Goal: Information Seeking & Learning: Learn about a topic

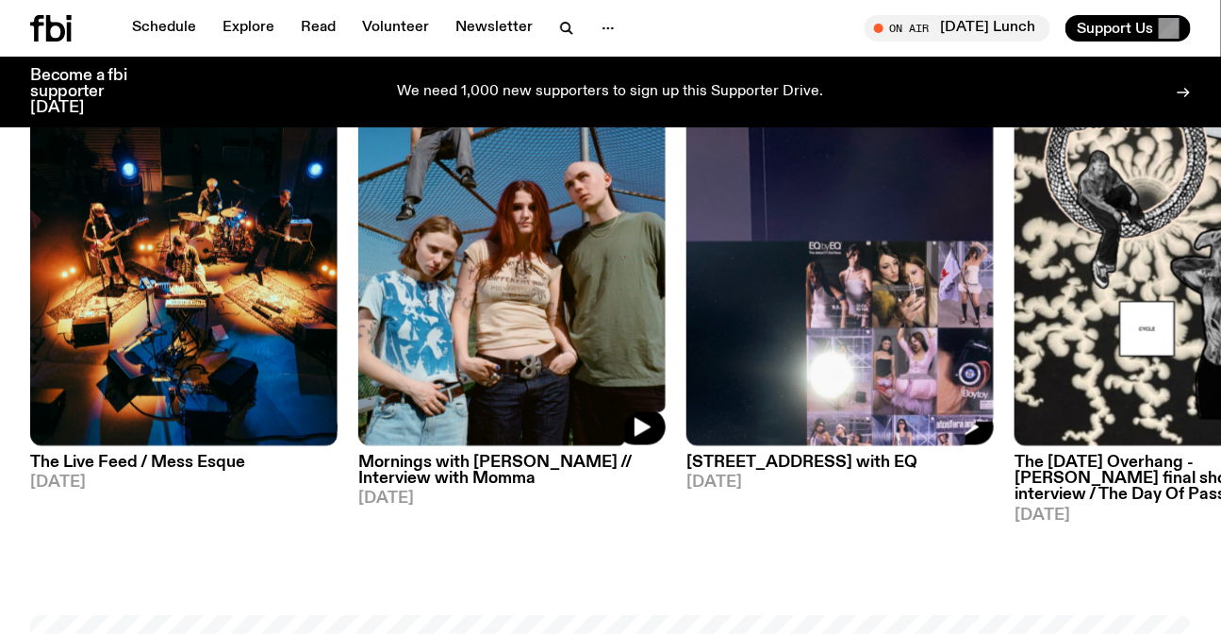
drag, startPoint x: 308, startPoint y: 294, endPoint x: 568, endPoint y: 297, distance: 259.3
click at [687, 288] on img at bounding box center [840, 242] width 307 height 410
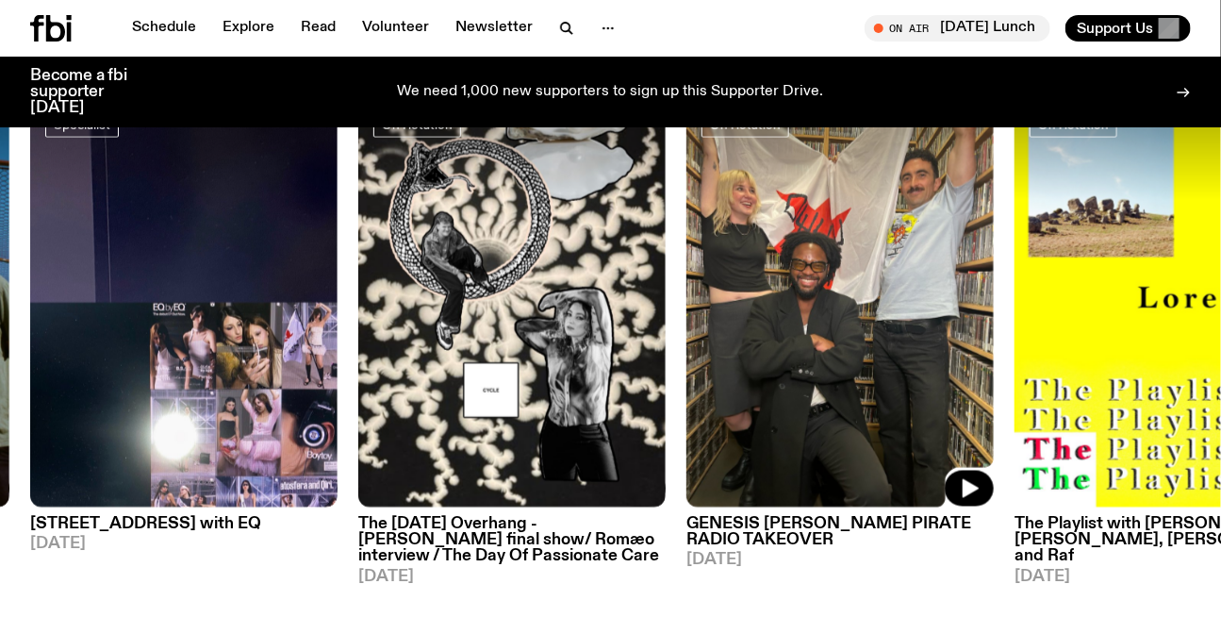
scroll to position [842, 0]
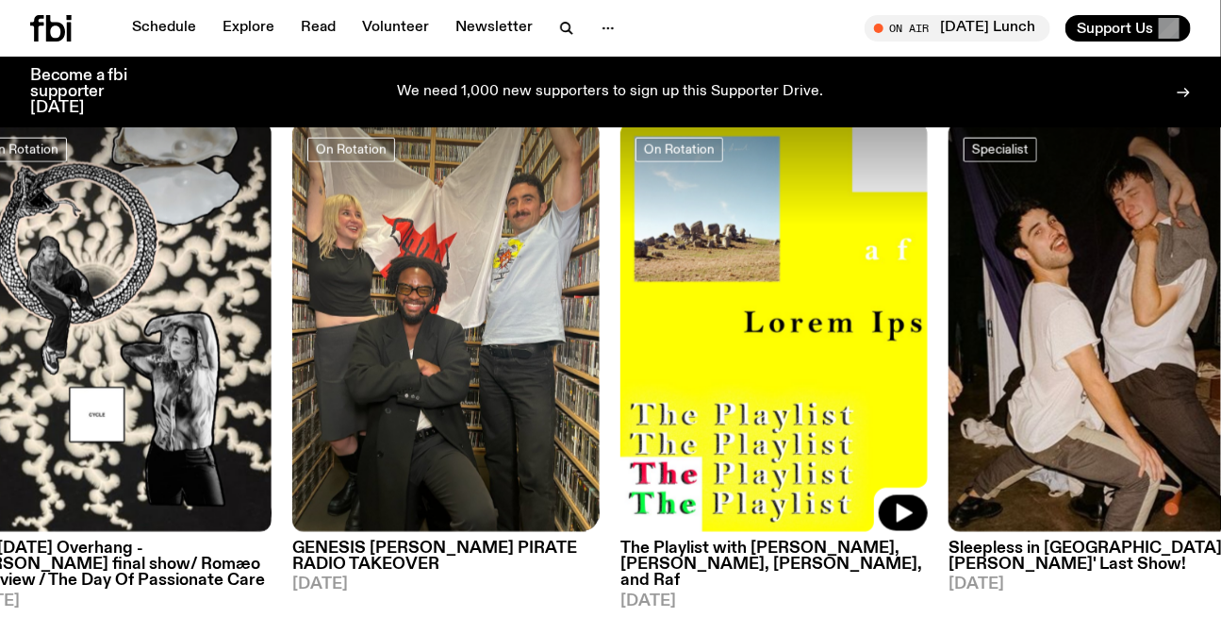
drag, startPoint x: 611, startPoint y: 284, endPoint x: 380, endPoint y: 285, distance: 231.0
click at [341, 286] on div "On Rotation Indie Rock Post-Rock The Live Feed / Mess Esque 10.09.25 On Rotatio…" at bounding box center [610, 367] width 1161 height 488
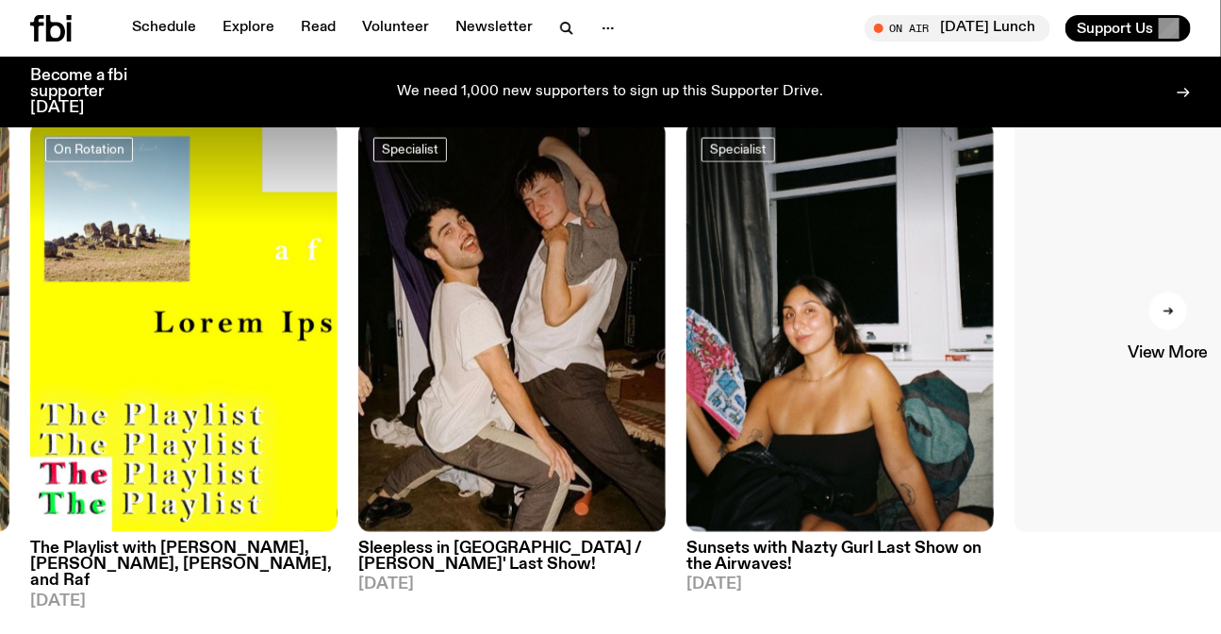
click at [1155, 326] on link "View More" at bounding box center [1168, 328] width 307 height 410
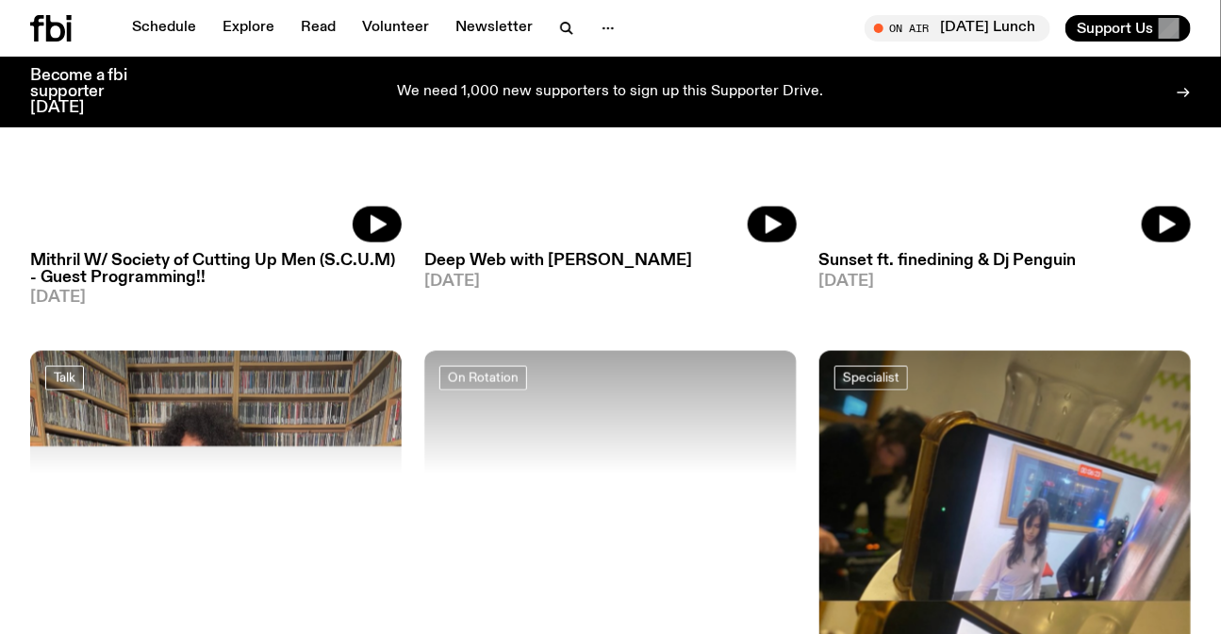
scroll to position [3328, 0]
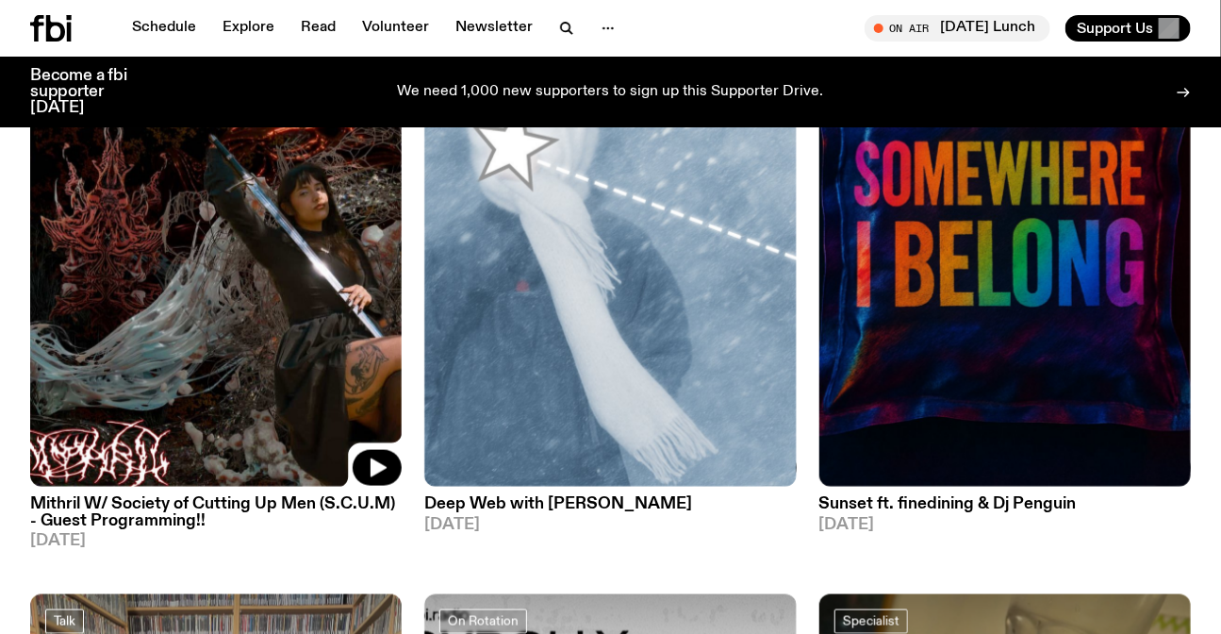
click at [222, 216] on img at bounding box center [216, 240] width 372 height 496
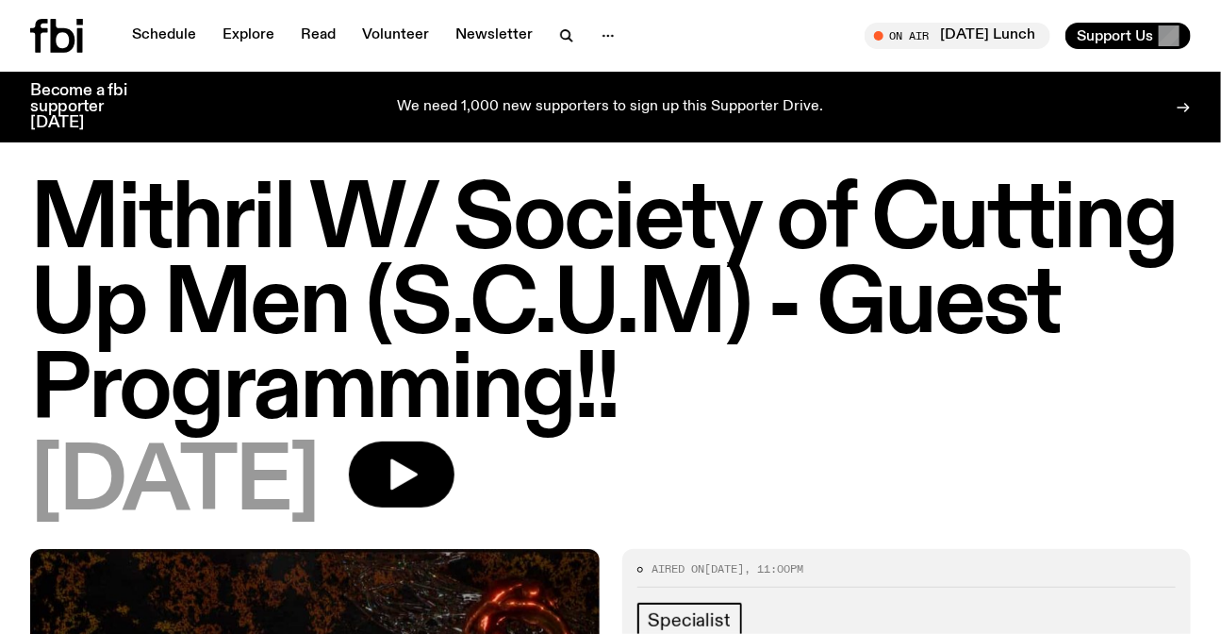
click at [696, 367] on h1 "Mithril W/ Society of Cutting Up Men (S.C.U.M) - Guest Programming!!" at bounding box center [610, 306] width 1161 height 255
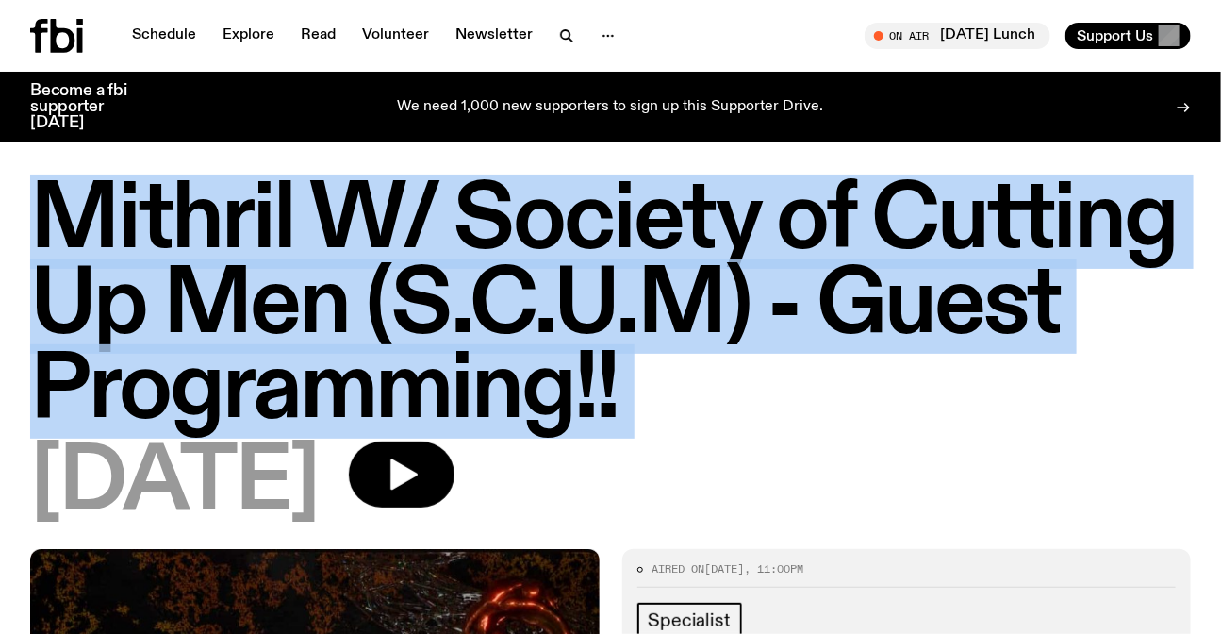
click at [696, 367] on h1 "Mithril W/ Society of Cutting Up Men (S.C.U.M) - Guest Programming!!" at bounding box center [610, 306] width 1161 height 255
click at [869, 369] on h1 "Mithril W/ Society of Cutting Up Men (S.C.U.M) - Guest Programming!!" at bounding box center [610, 306] width 1161 height 255
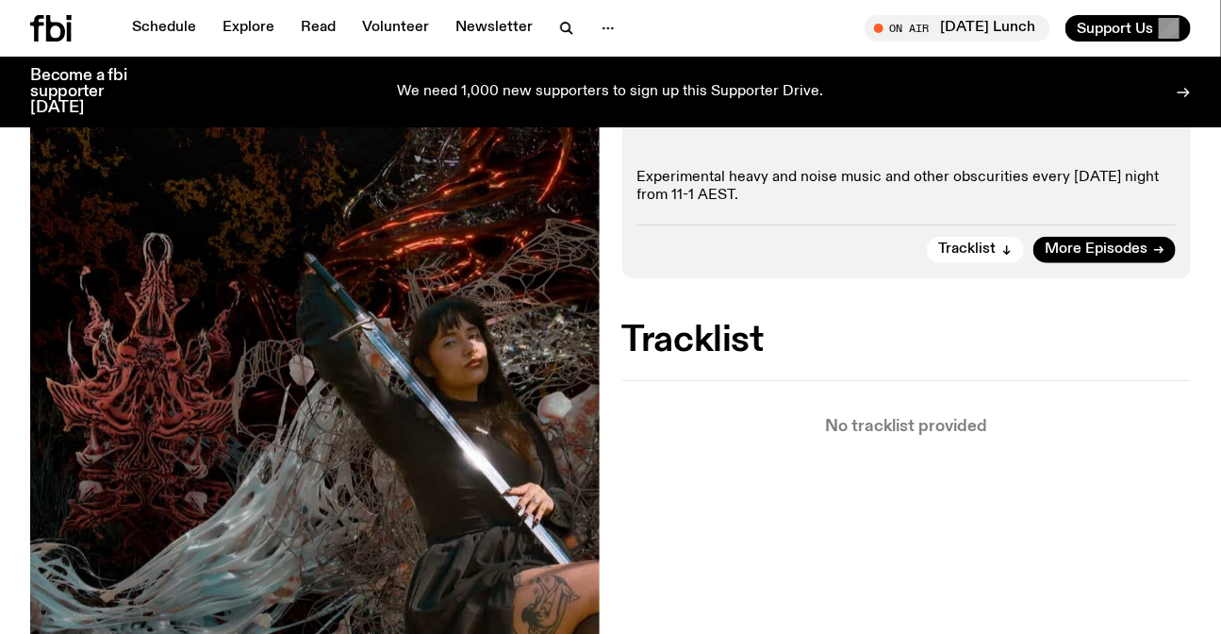
scroll to position [756, 0]
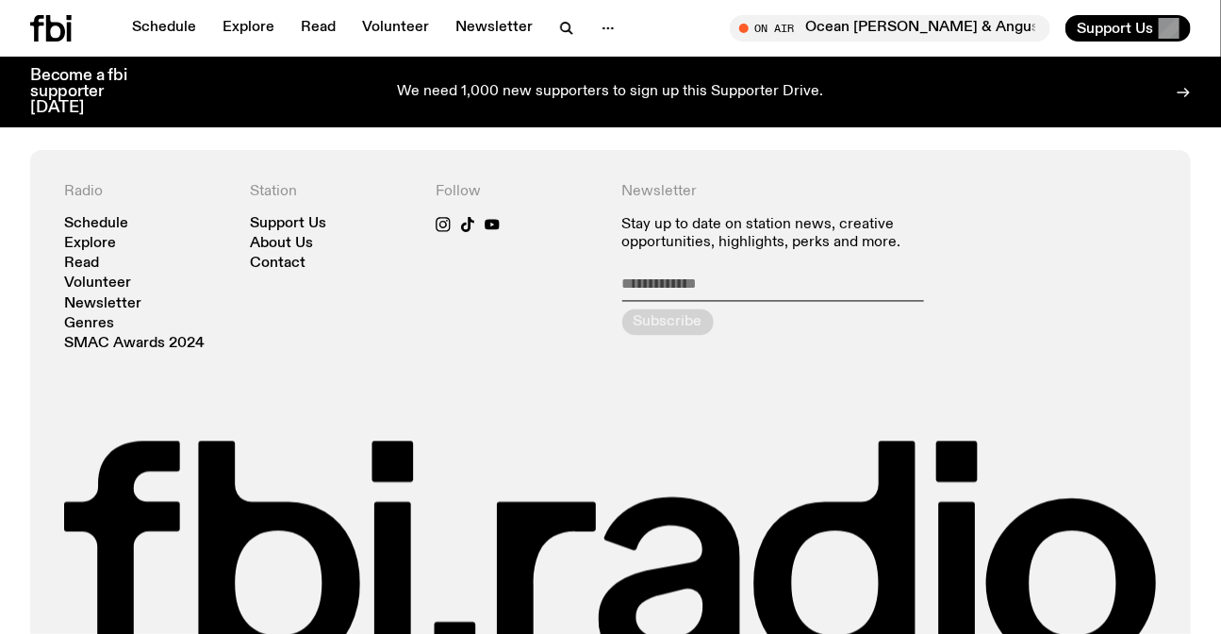
scroll to position [4074, 0]
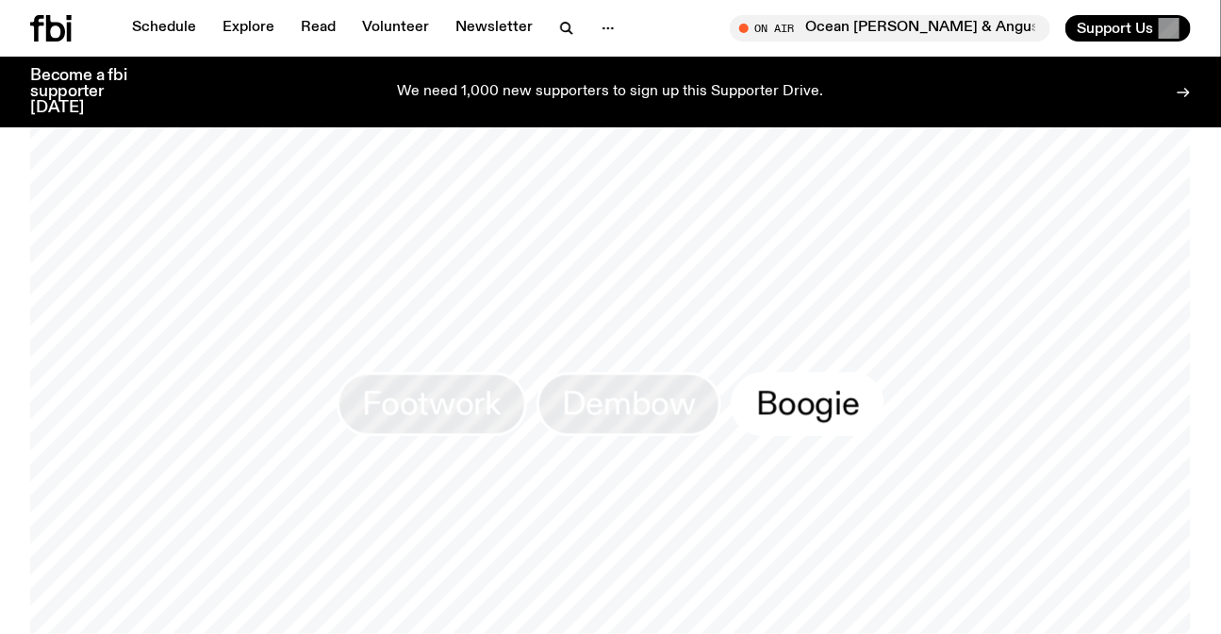
scroll to position [1616, 0]
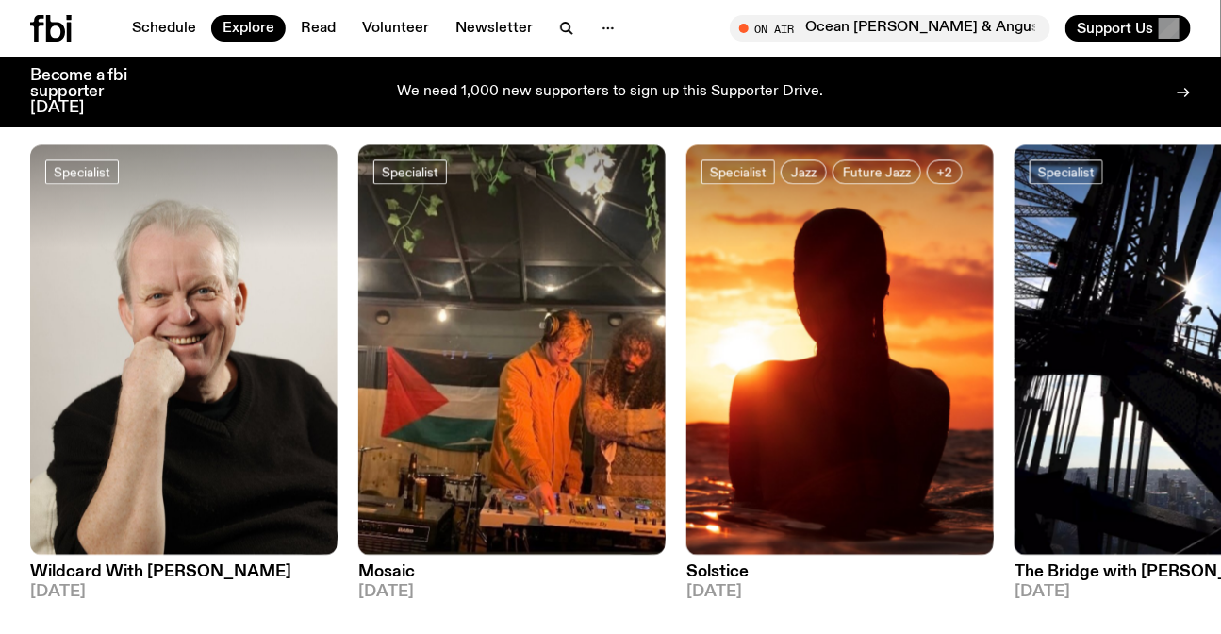
scroll to position [1528, 0]
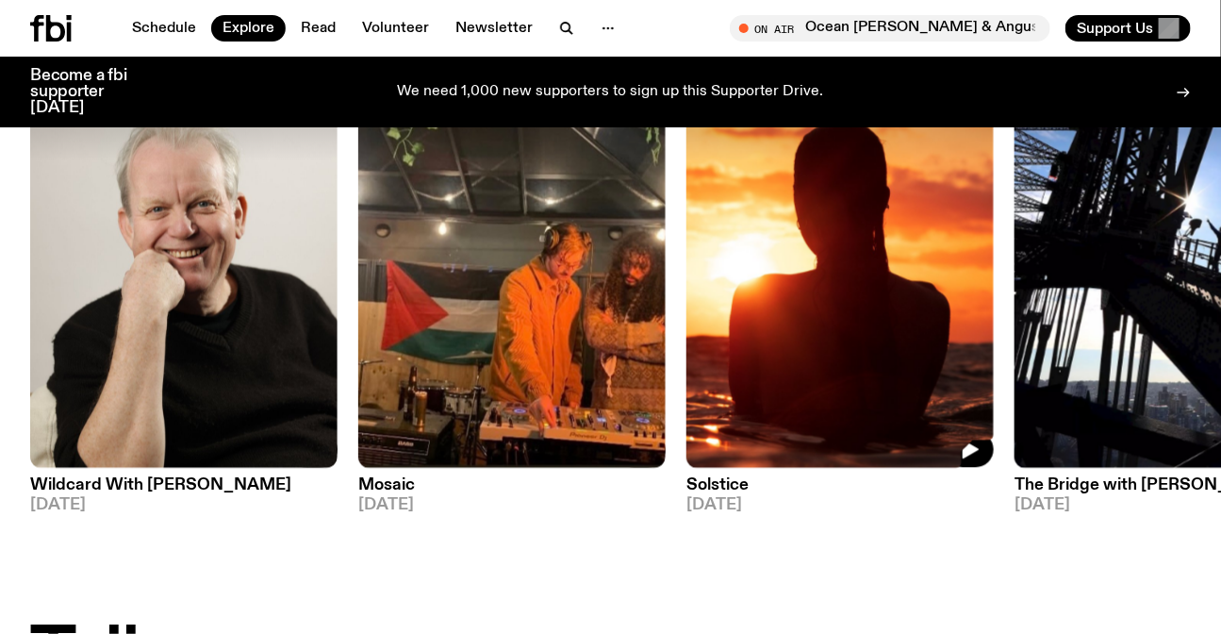
drag, startPoint x: 828, startPoint y: 327, endPoint x: 486, endPoint y: 330, distance: 342.3
click at [687, 338] on img at bounding box center [840, 263] width 307 height 410
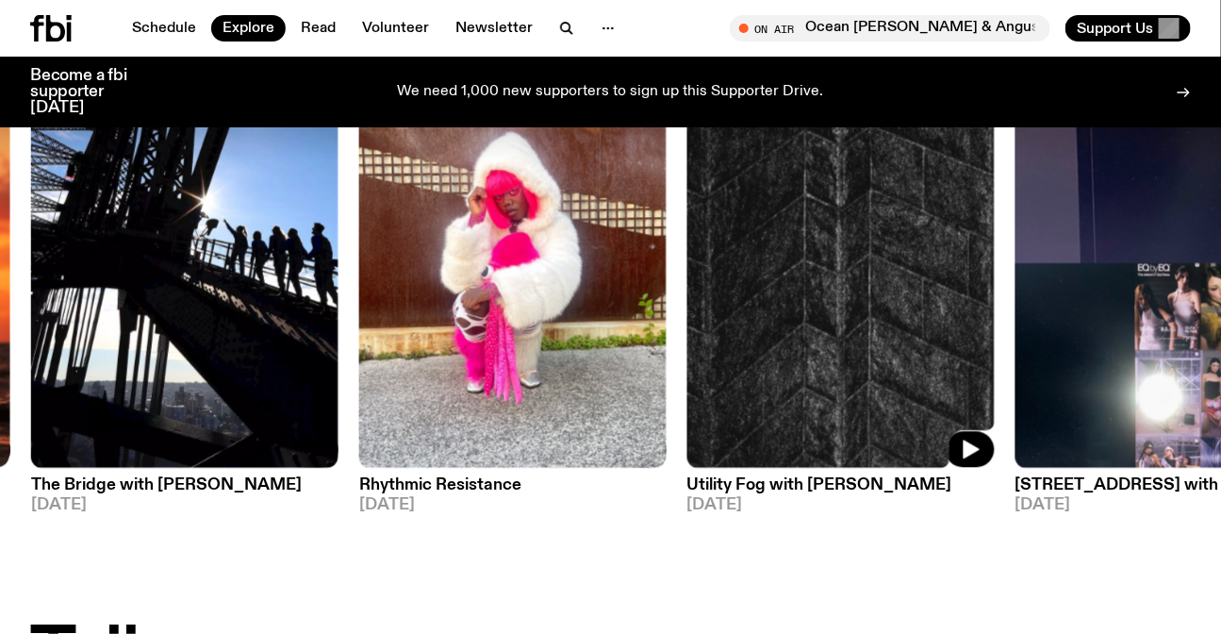
drag, startPoint x: 909, startPoint y: 414, endPoint x: 279, endPoint y: 414, distance: 629.9
click at [687, 418] on img at bounding box center [840, 263] width 307 height 410
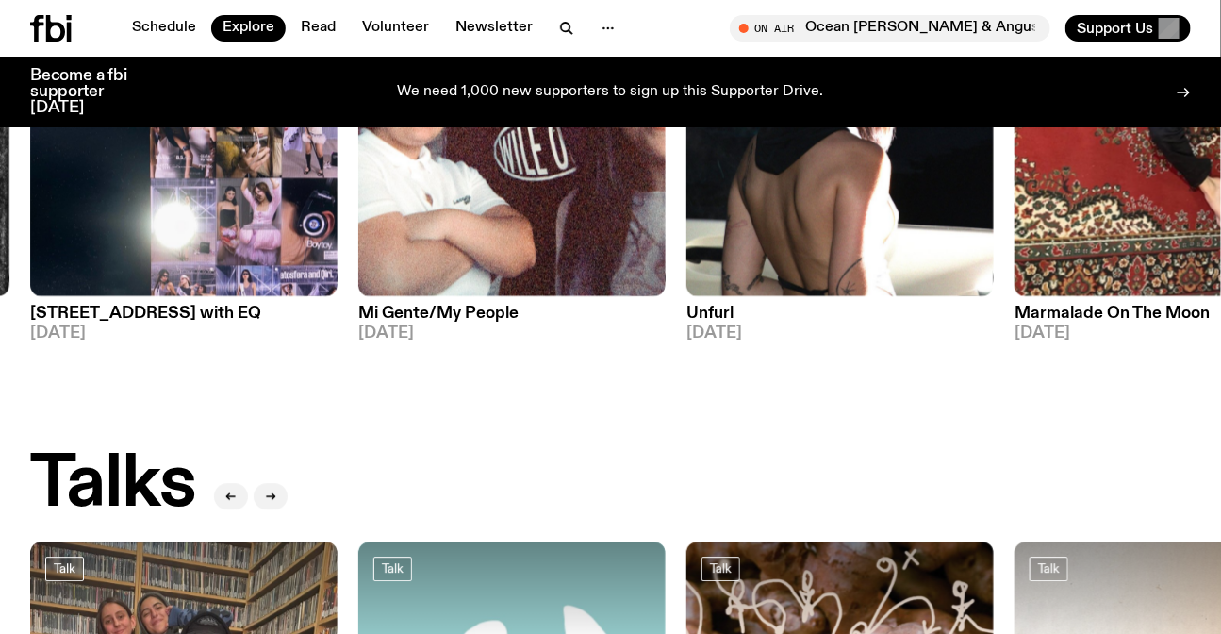
drag, startPoint x: 872, startPoint y: 319, endPoint x: 37, endPoint y: 313, distance: 835.5
click at [687, 316] on h3 "Unfurl" at bounding box center [840, 314] width 307 height 16
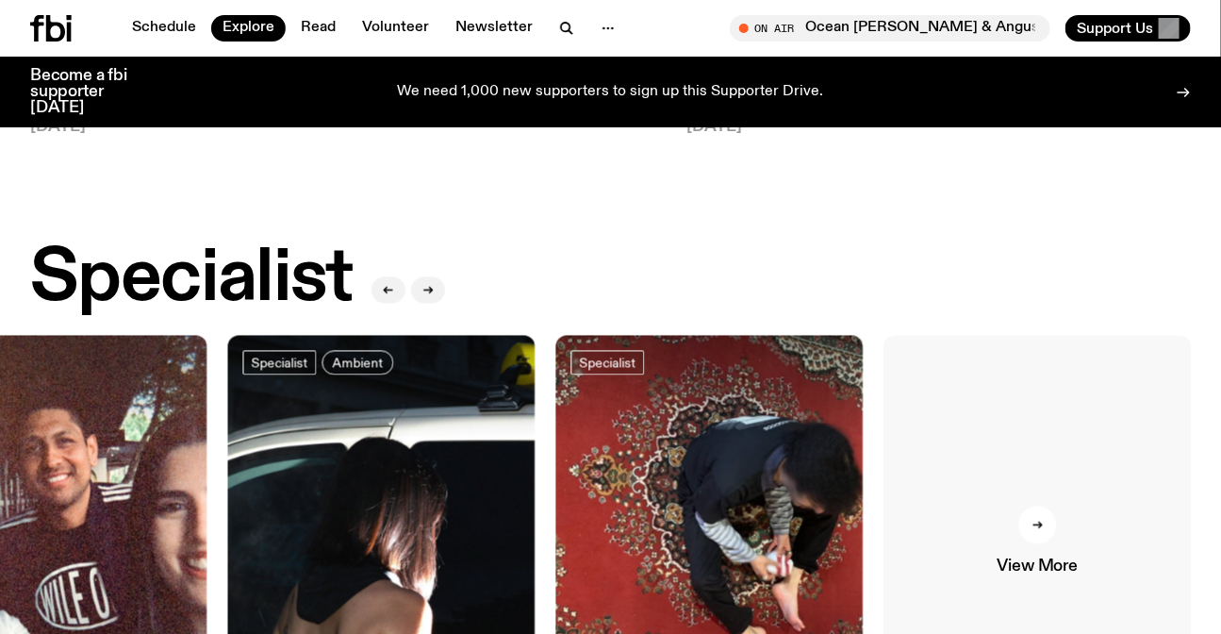
scroll to position [1185, 0]
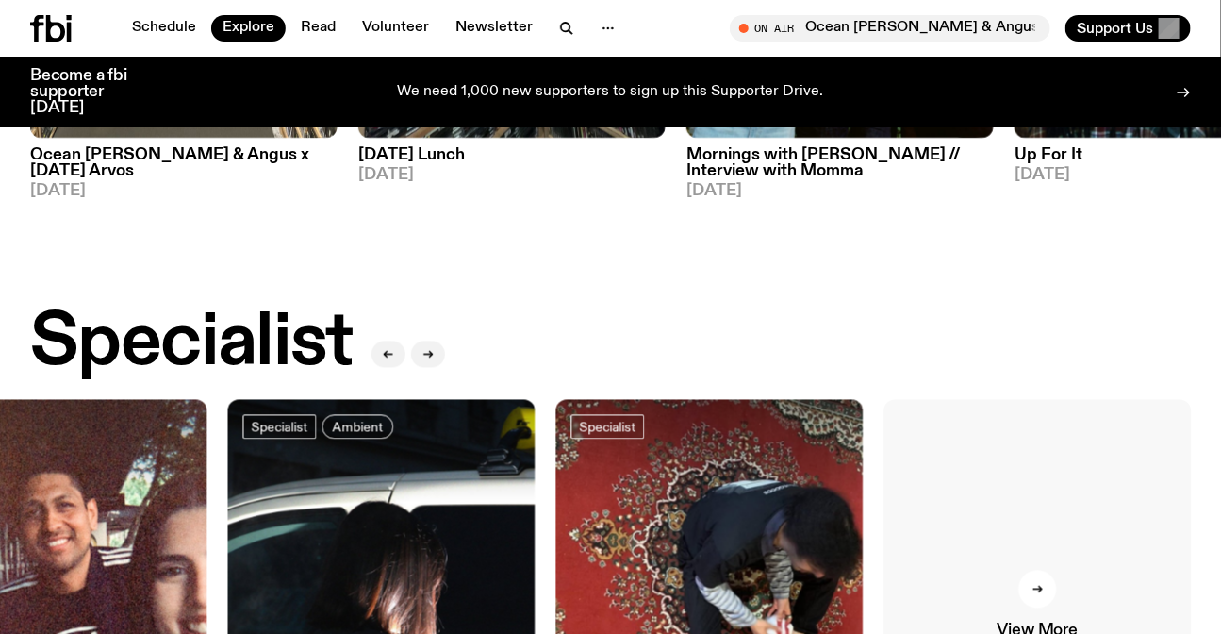
click at [1140, 575] on link "View More" at bounding box center [1038, 605] width 307 height 410
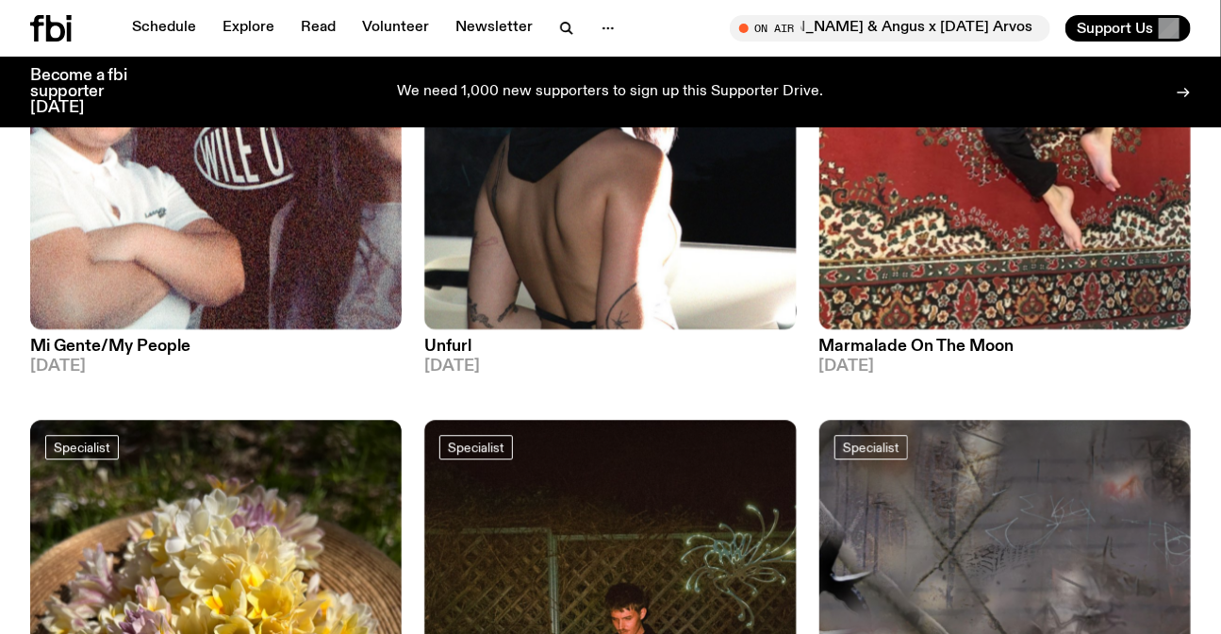
scroll to position [2043, 0]
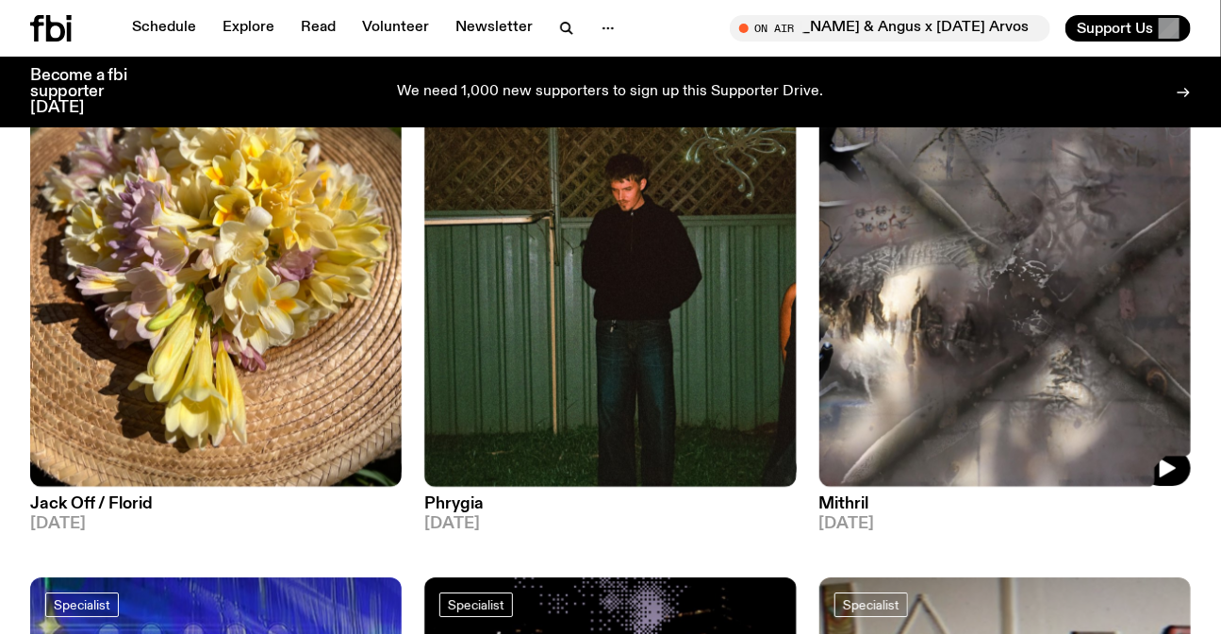
click at [1024, 289] on img at bounding box center [1005, 239] width 372 height 496
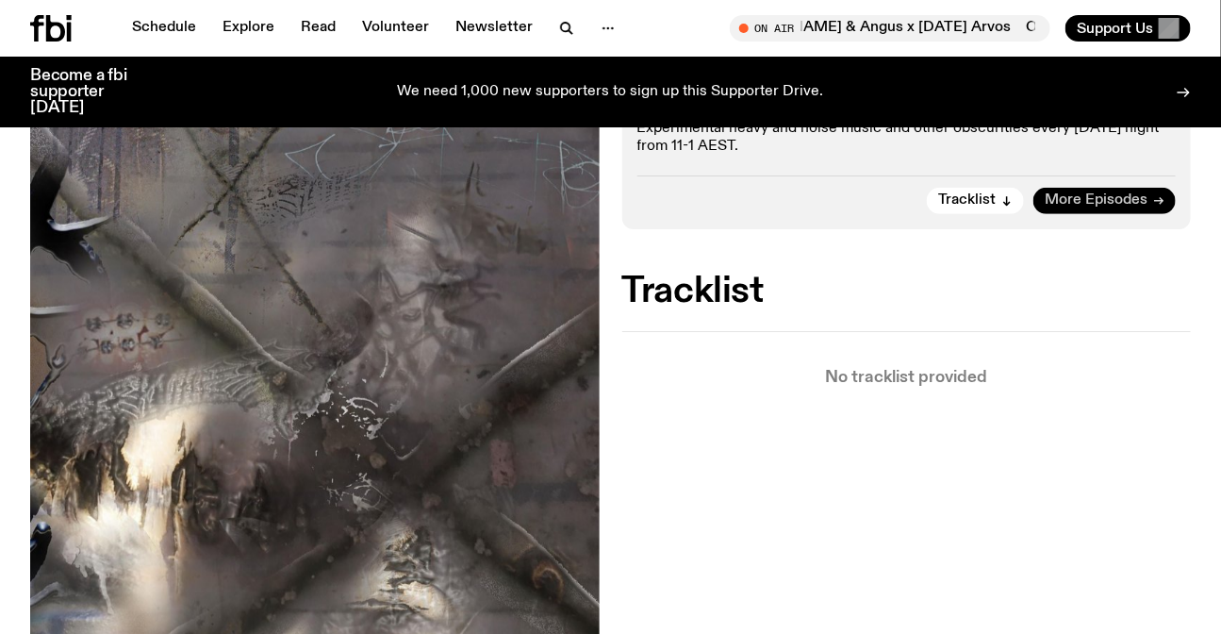
scroll to position [244, 0]
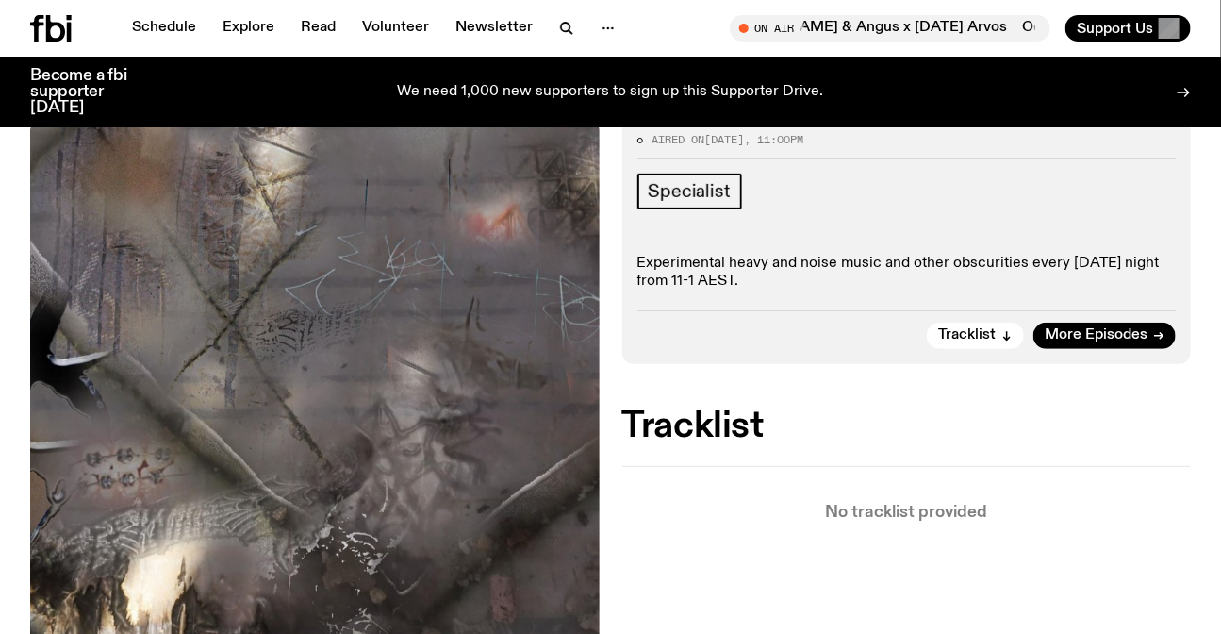
click at [1094, 365] on div "Aired on 11.09.25 , 11:00pm Specialist Experimental heavy and noise music and o…" at bounding box center [610, 544] width 1221 height 849
click at [1097, 346] on link "More Episodes" at bounding box center [1105, 336] width 142 height 26
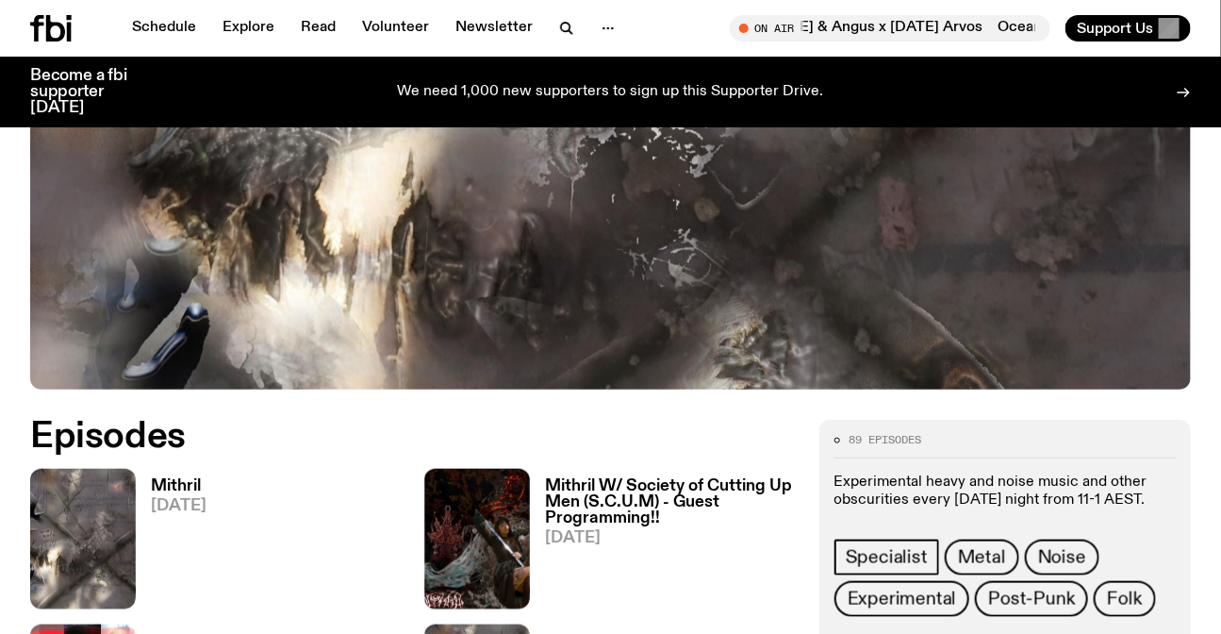
scroll to position [672, 0]
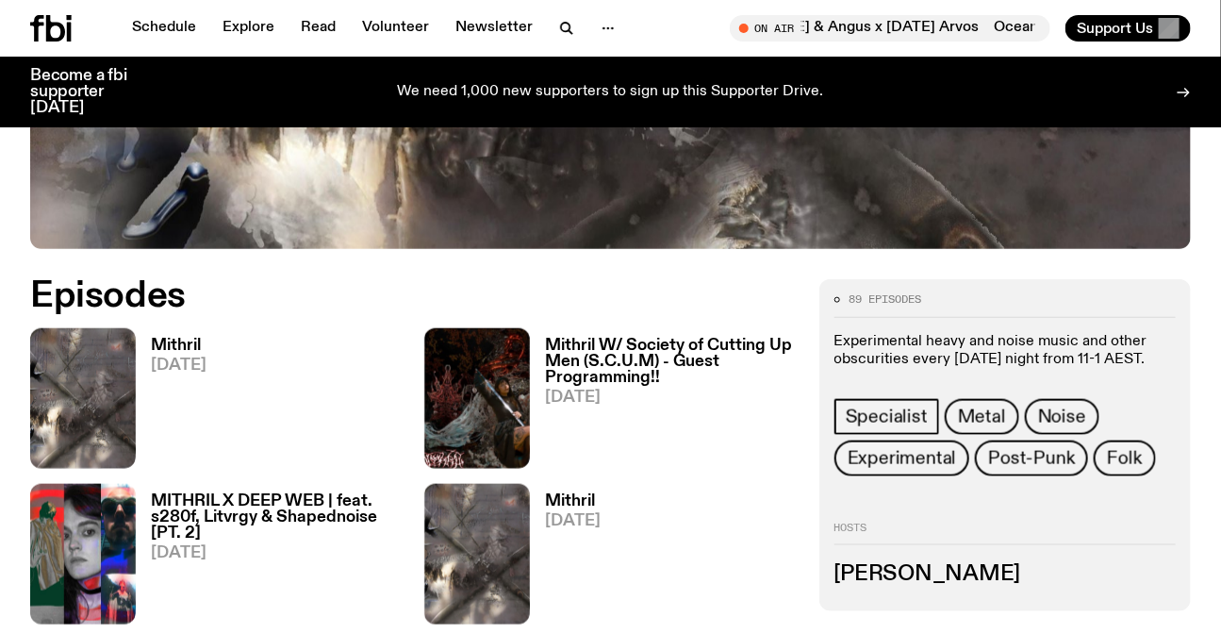
click at [664, 360] on h3 "Mithril W/ Society of Cutting Up Men (S.C.U.M) - Guest Programming!!" at bounding box center [670, 362] width 251 height 48
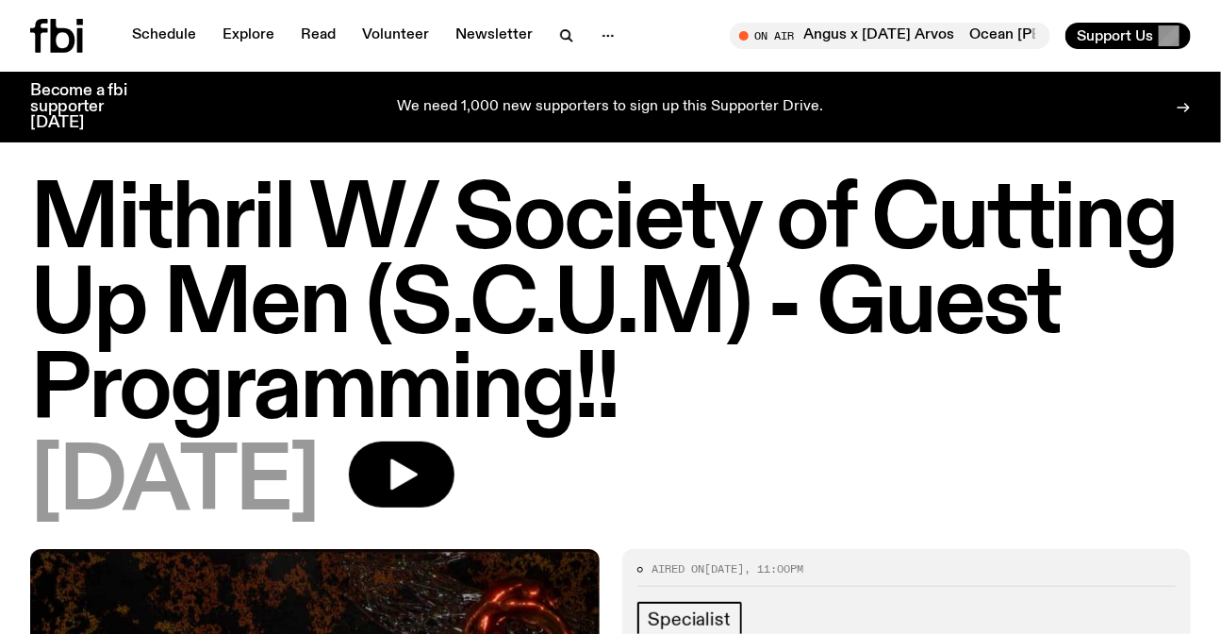
click at [427, 267] on h1 "Mithril W/ Society of Cutting Up Men (S.C.U.M) - Guest Programming!!" at bounding box center [610, 306] width 1161 height 255
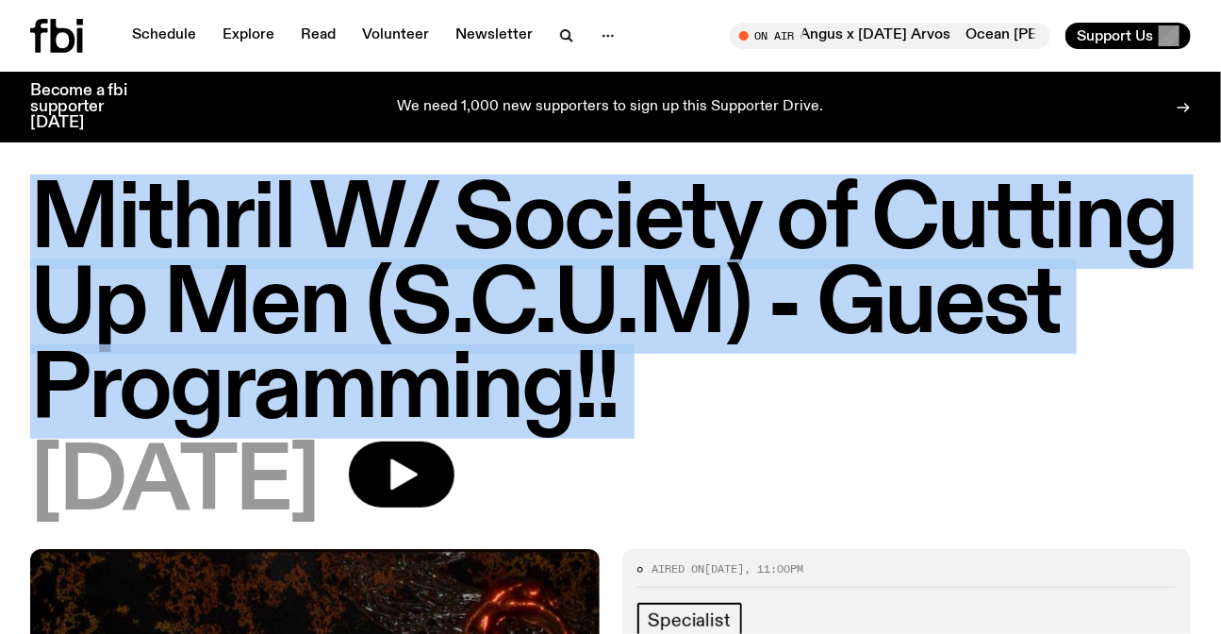
click at [427, 267] on h1 "Mithril W/ Society of Cutting Up Men (S.C.U.M) - Guest Programming!!" at bounding box center [610, 306] width 1161 height 255
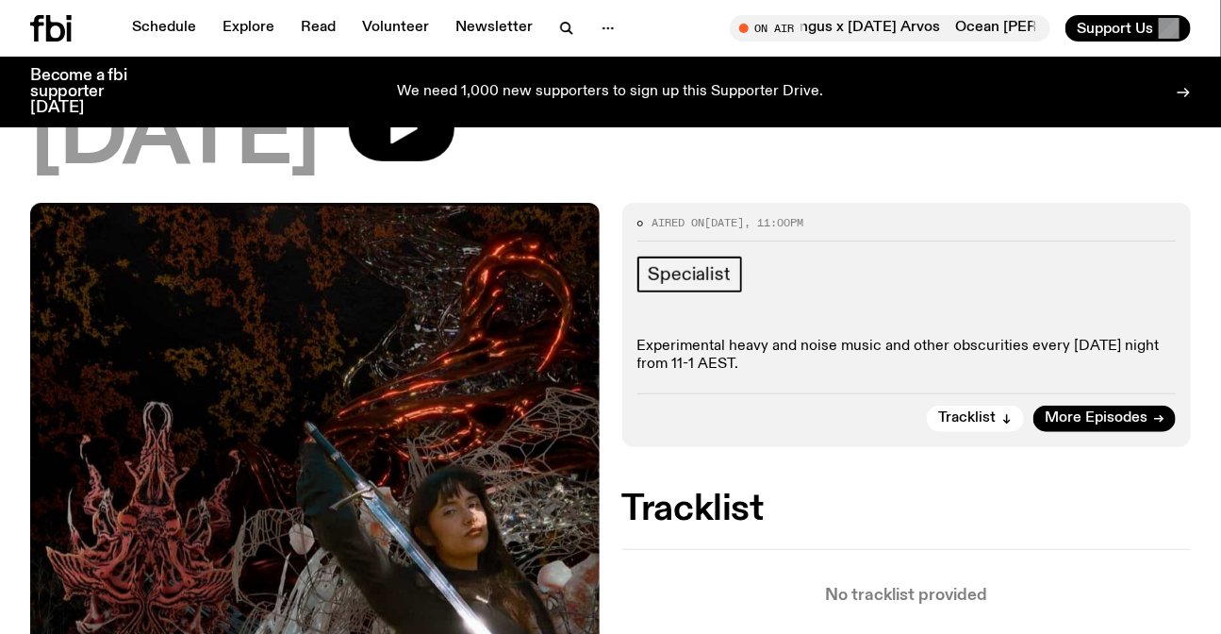
scroll to position [330, 0]
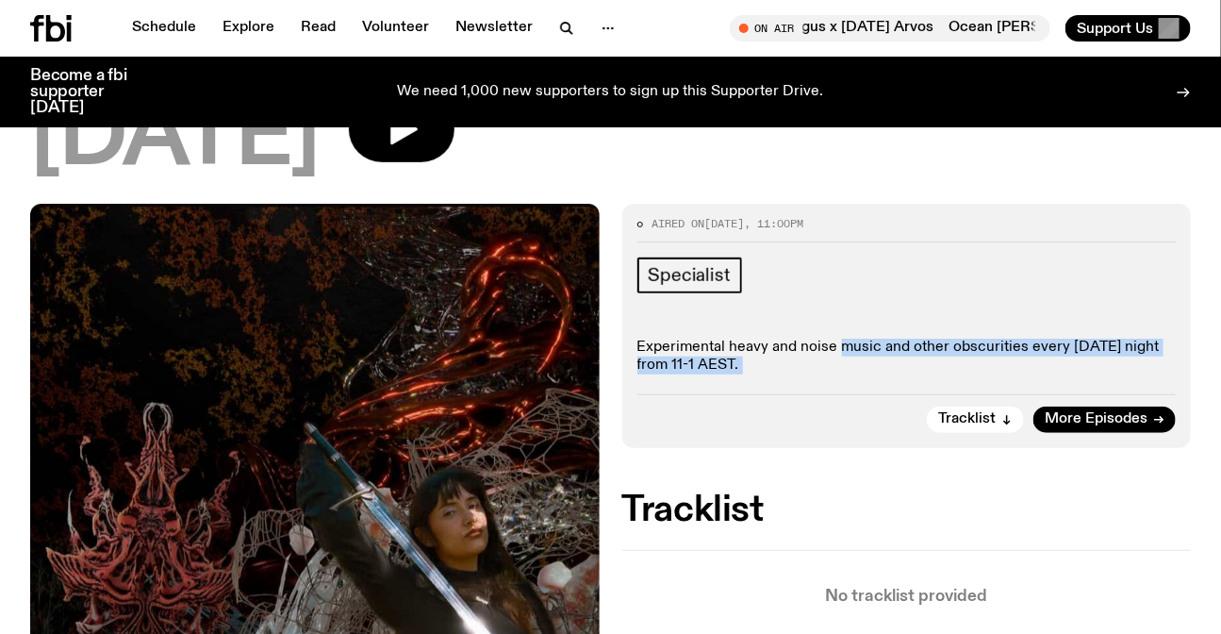
drag, startPoint x: 876, startPoint y: 396, endPoint x: 838, endPoint y: 323, distance: 81.8
click at [838, 323] on div "Aired on 04.09.25 , 11:00pm Specialist Experimental heavy and noise music and o…" at bounding box center [907, 326] width 570 height 244
click at [838, 323] on div "Specialist Experimental heavy and noise music and other obscurities every Thurs…" at bounding box center [906, 316] width 539 height 118
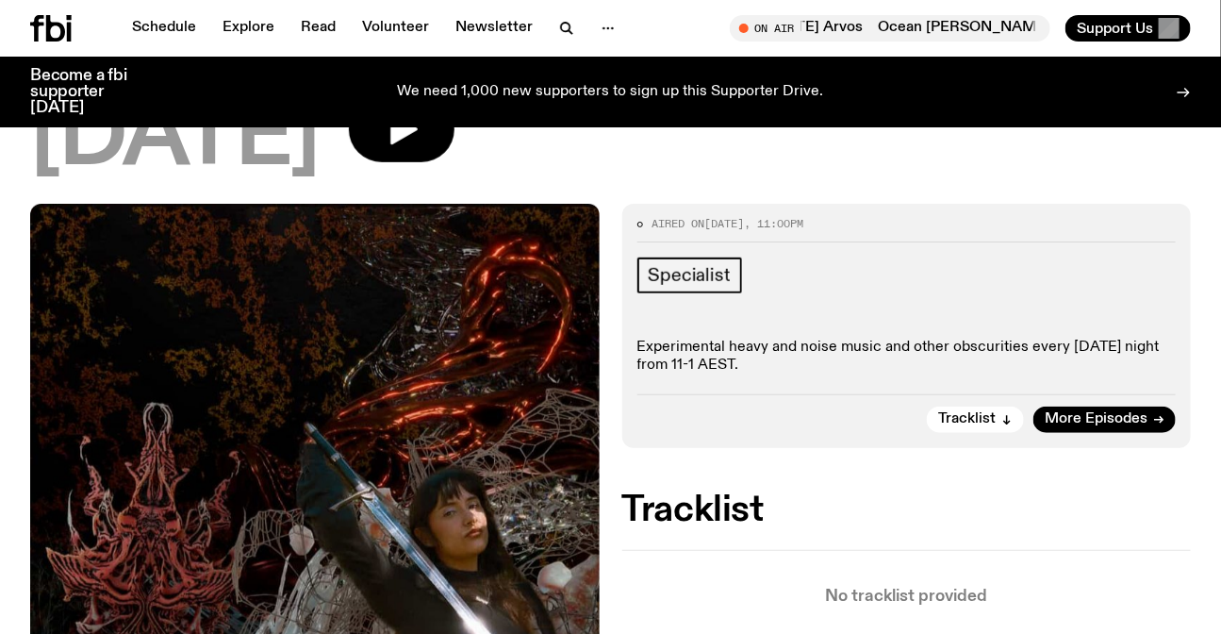
drag, startPoint x: 848, startPoint y: 319, endPoint x: 848, endPoint y: 372, distance: 52.8
click at [848, 372] on div "Specialist Experimental heavy and noise music and other obscurities every Thurs…" at bounding box center [906, 316] width 539 height 118
click at [848, 372] on p "Experimental heavy and noise music and other obscurities every Thursday night f…" at bounding box center [906, 357] width 539 height 36
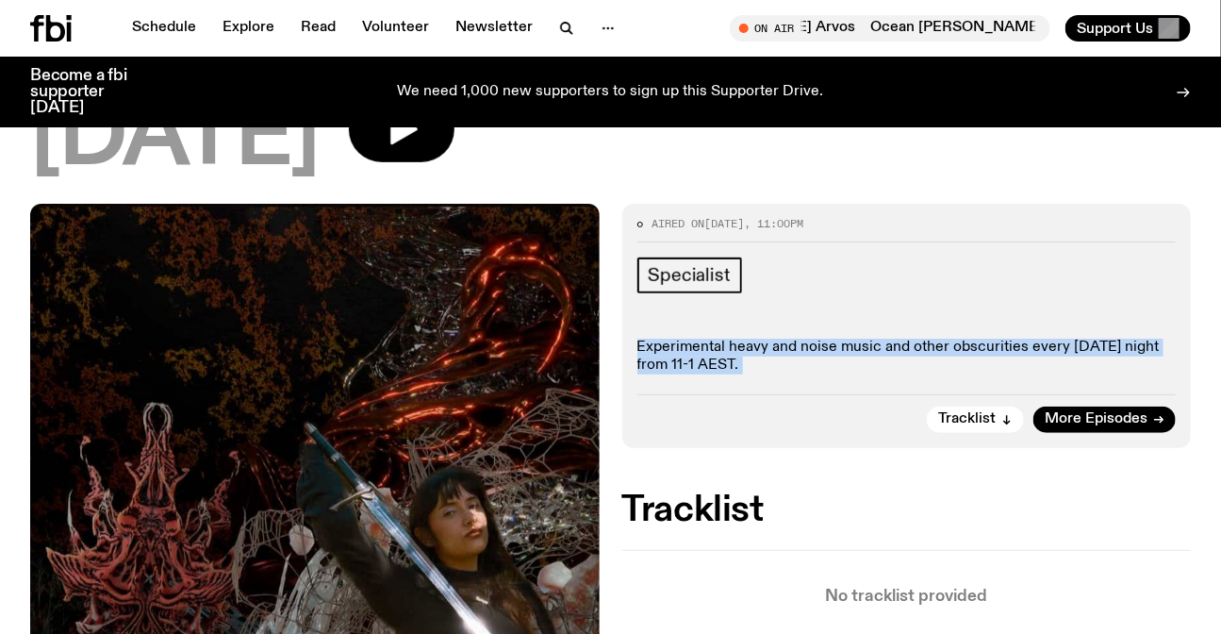
click at [848, 372] on p "Experimental heavy and noise music and other obscurities every Thursday night f…" at bounding box center [906, 357] width 539 height 36
click at [902, 372] on p "Experimental heavy and noise music and other obscurities every Thursday night f…" at bounding box center [906, 357] width 539 height 36
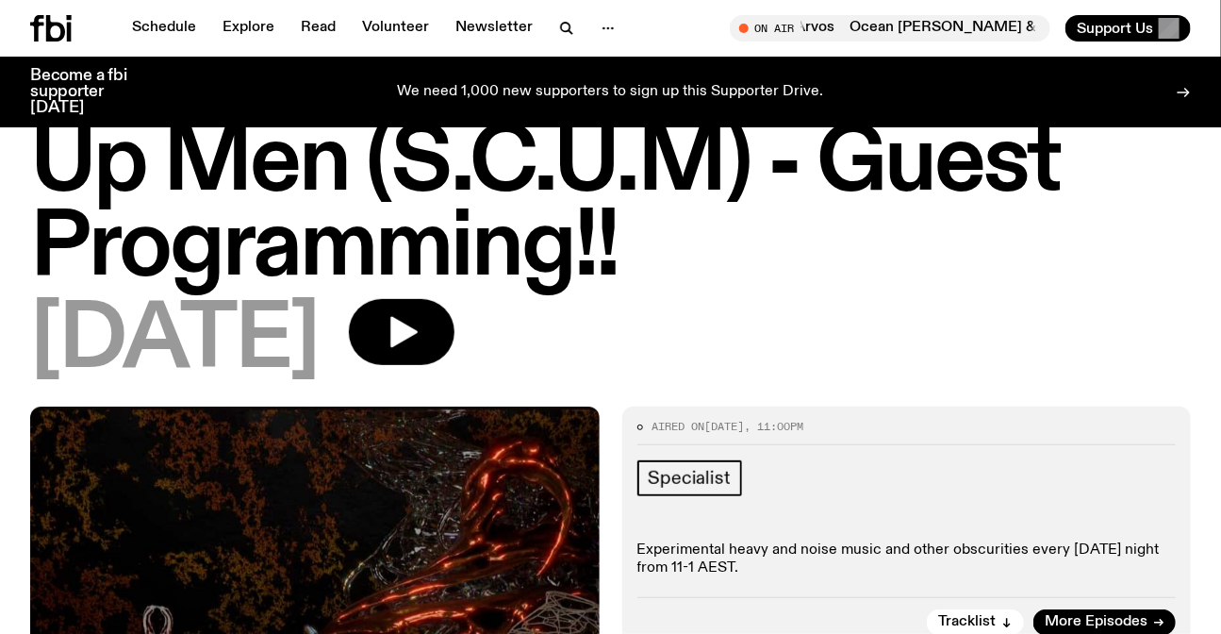
scroll to position [0, 0]
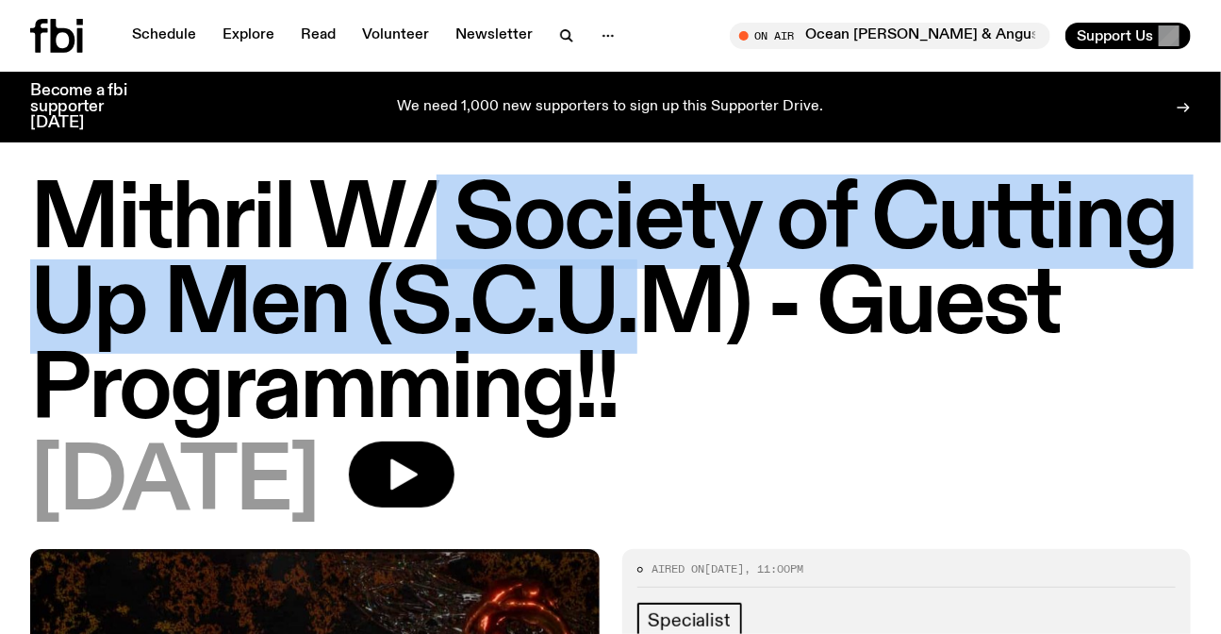
drag, startPoint x: 439, startPoint y: 151, endPoint x: 661, endPoint y: 321, distance: 279.1
click at [661, 321] on h1 "Mithril W/ Society of Cutting Up Men (S.C.U.M) - Guest Programming!!" at bounding box center [610, 306] width 1161 height 255
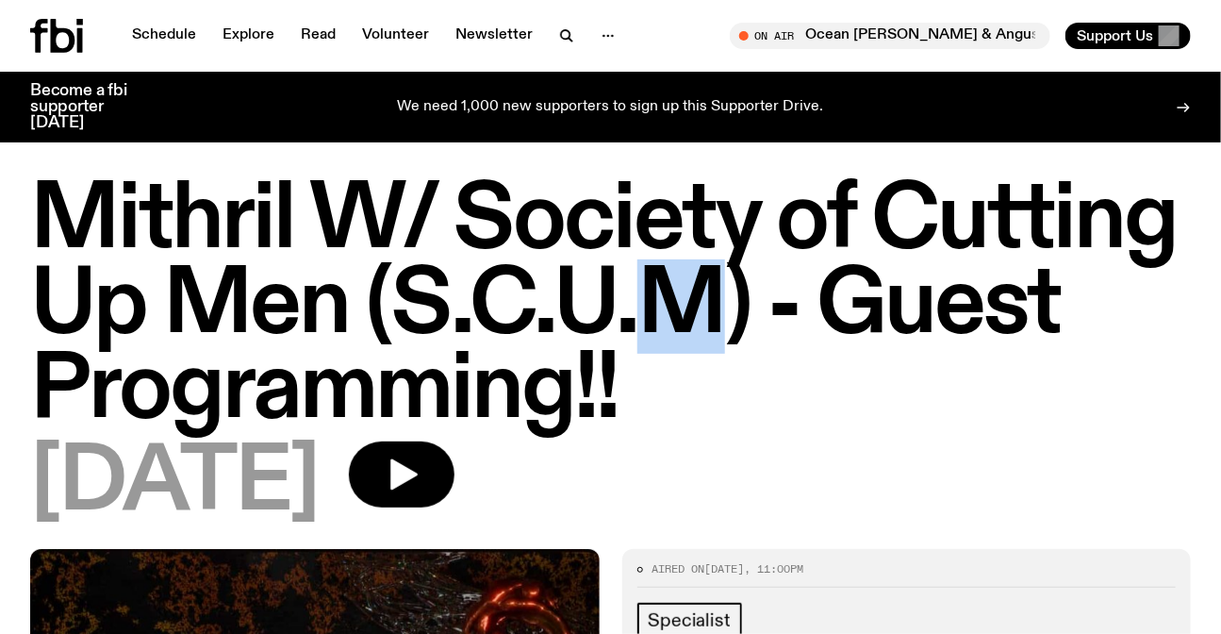
click at [661, 321] on h1 "Mithril W/ Society of Cutting Up Men (S.C.U.M) - Guest Programming!!" at bounding box center [610, 306] width 1161 height 255
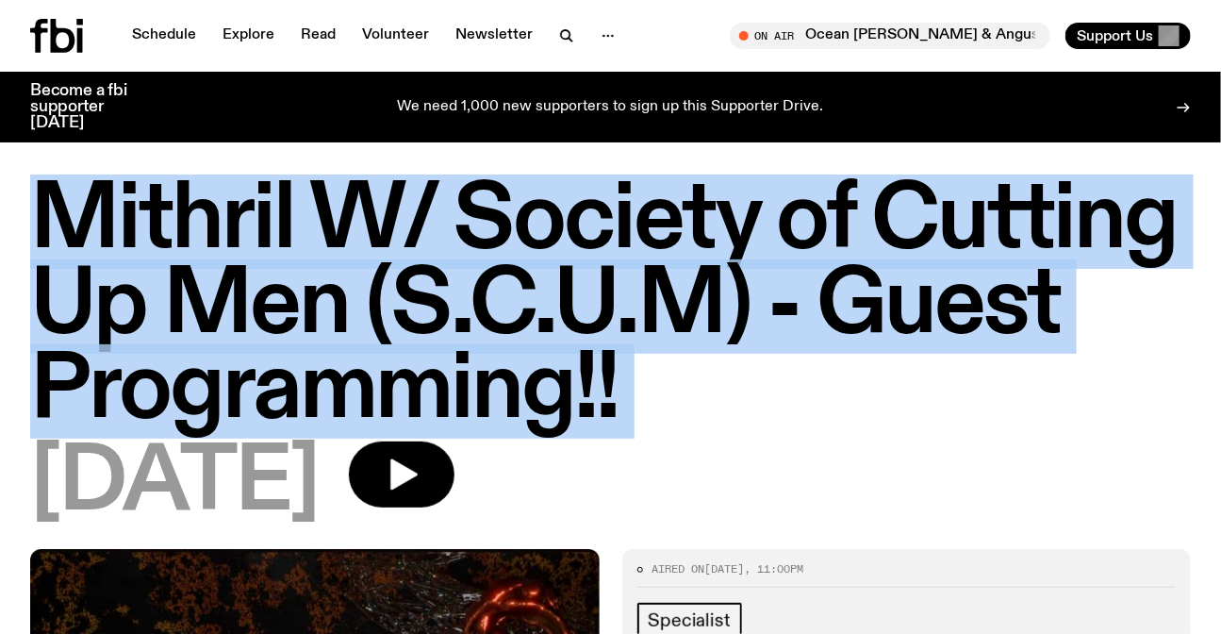
drag, startPoint x: 661, startPoint y: 321, endPoint x: 698, endPoint y: 321, distance: 36.8
click at [666, 321] on h1 "Mithril W/ Society of Cutting Up Men (S.C.U.M) - Guest Programming!!" at bounding box center [610, 306] width 1161 height 255
click at [850, 379] on h1 "Mithril W/ Society of Cutting Up Men (S.C.U.M) - Guest Programming!!" at bounding box center [610, 306] width 1161 height 255
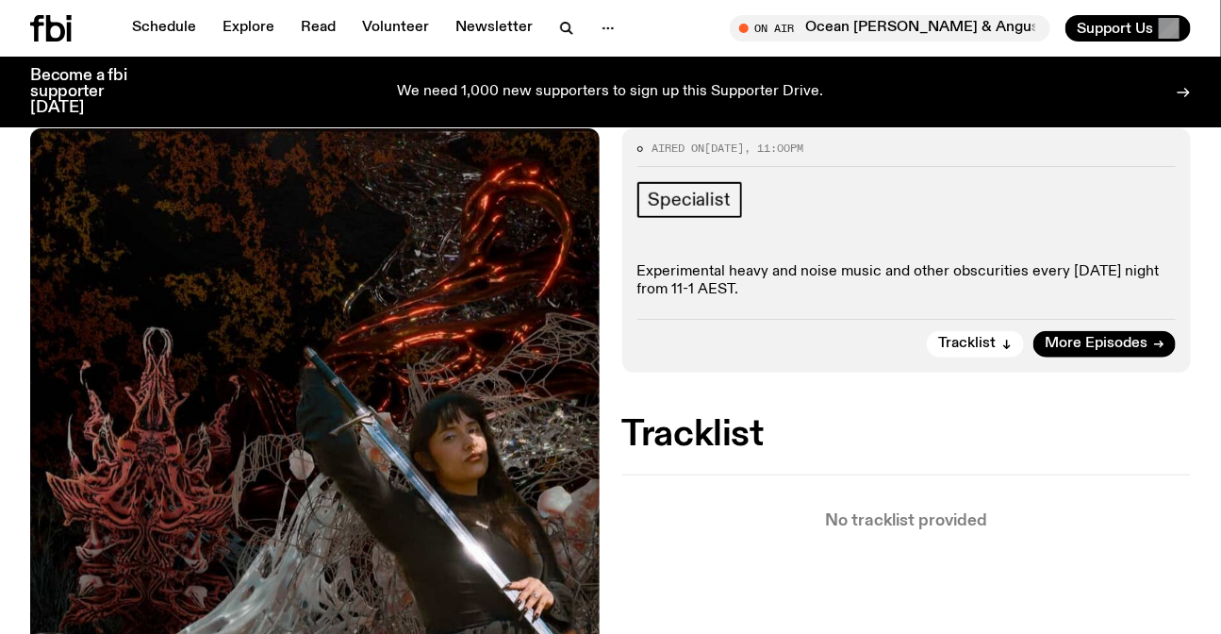
scroll to position [422, 0]
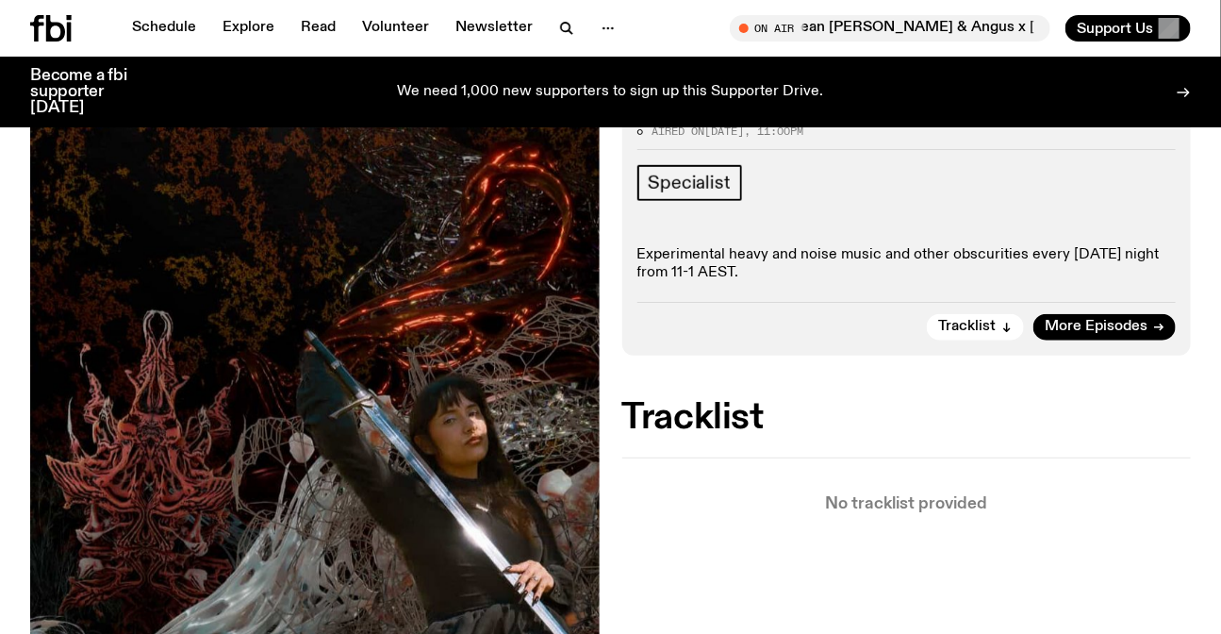
drag, startPoint x: 922, startPoint y: 566, endPoint x: 1066, endPoint y: 472, distance: 171.6
click at [1066, 472] on div "Tracklist No tracklist provided" at bounding box center [907, 456] width 570 height 111
click at [1083, 479] on div "No tracklist provided" at bounding box center [907, 484] width 570 height 55
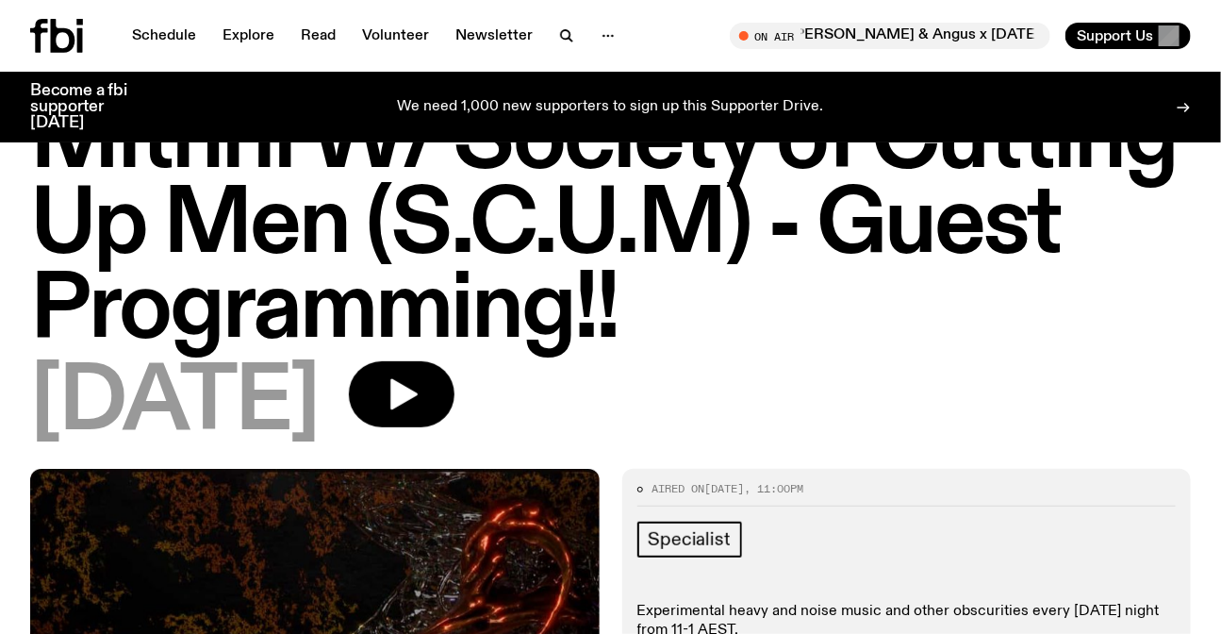
scroll to position [0, 0]
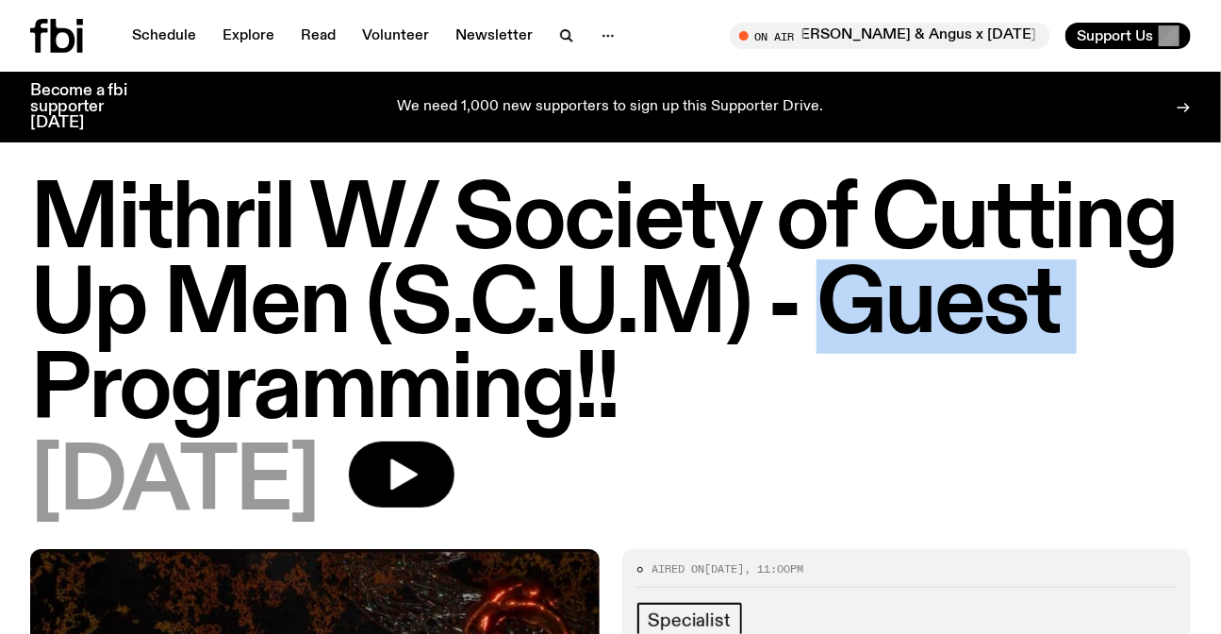
click at [857, 290] on h1 "Mithril W/ Society of Cutting Up Men (S.C.U.M) - Guest Programming!!" at bounding box center [610, 306] width 1161 height 255
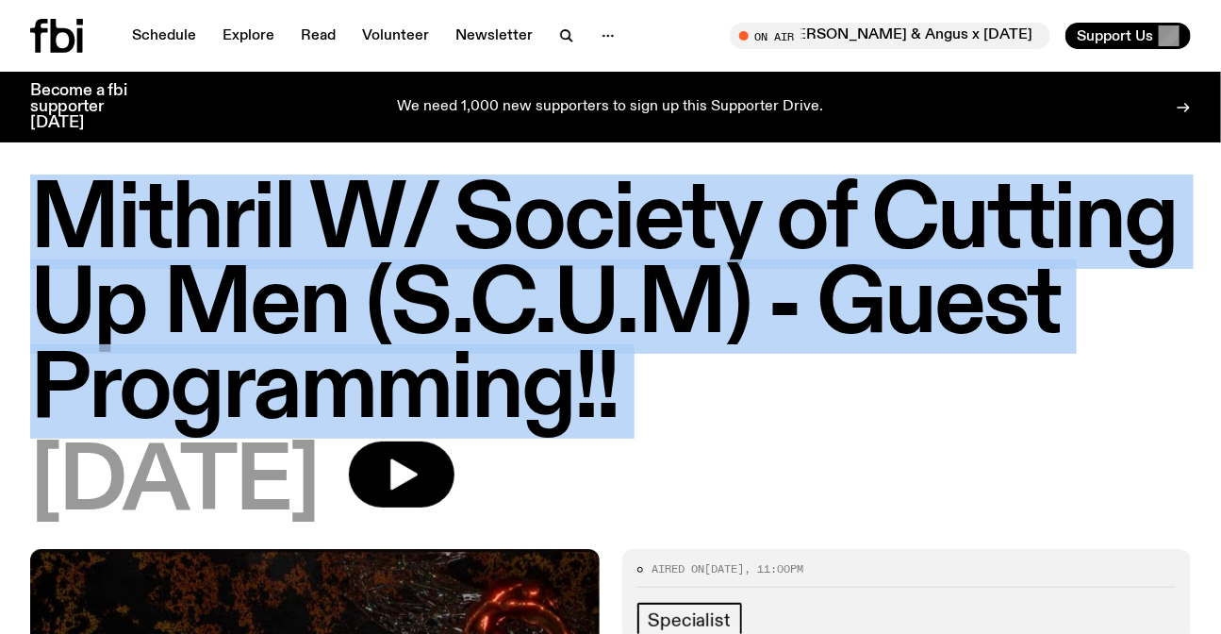
click at [857, 290] on h1 "Mithril W/ Society of Cutting Up Men (S.C.U.M) - Guest Programming!!" at bounding box center [610, 306] width 1161 height 255
click at [935, 405] on h1 "Mithril W/ Society of Cutting Up Men (S.C.U.M) - Guest Programming!!" at bounding box center [610, 306] width 1161 height 255
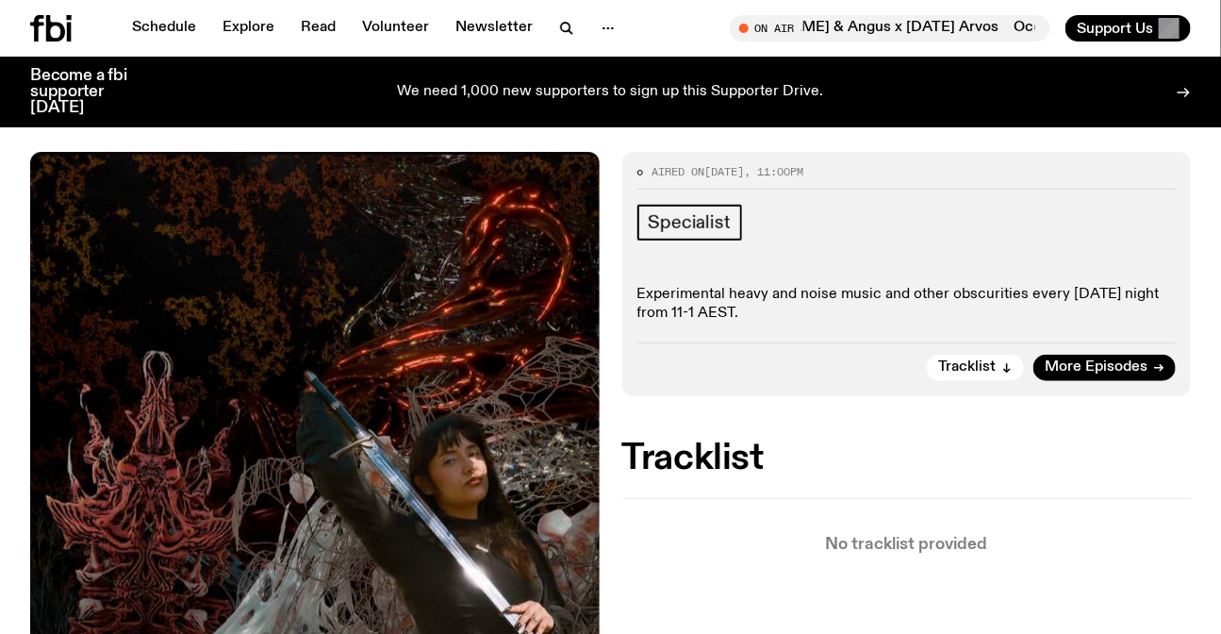
scroll to position [415, 0]
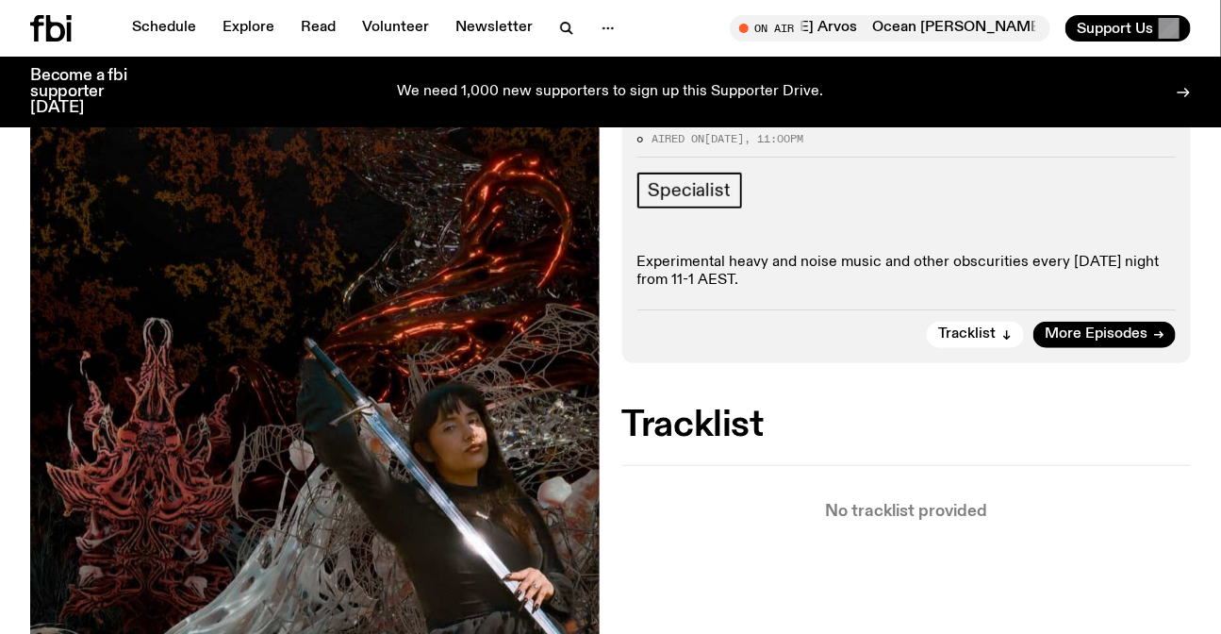
click at [716, 413] on h2 "Tracklist" at bounding box center [907, 425] width 570 height 34
drag, startPoint x: 716, startPoint y: 413, endPoint x: 819, endPoint y: 409, distance: 103.8
click at [717, 410] on h2 "Tracklist" at bounding box center [907, 425] width 570 height 34
click at [819, 409] on h2 "Tracklist" at bounding box center [907, 425] width 570 height 34
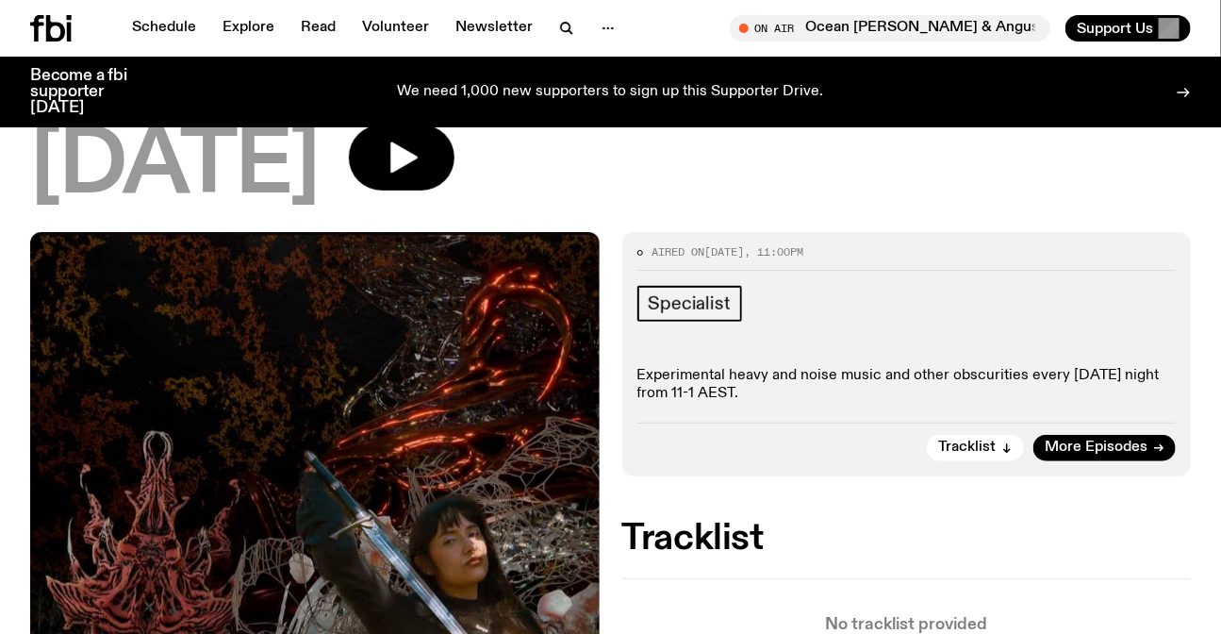
scroll to position [157, 0]
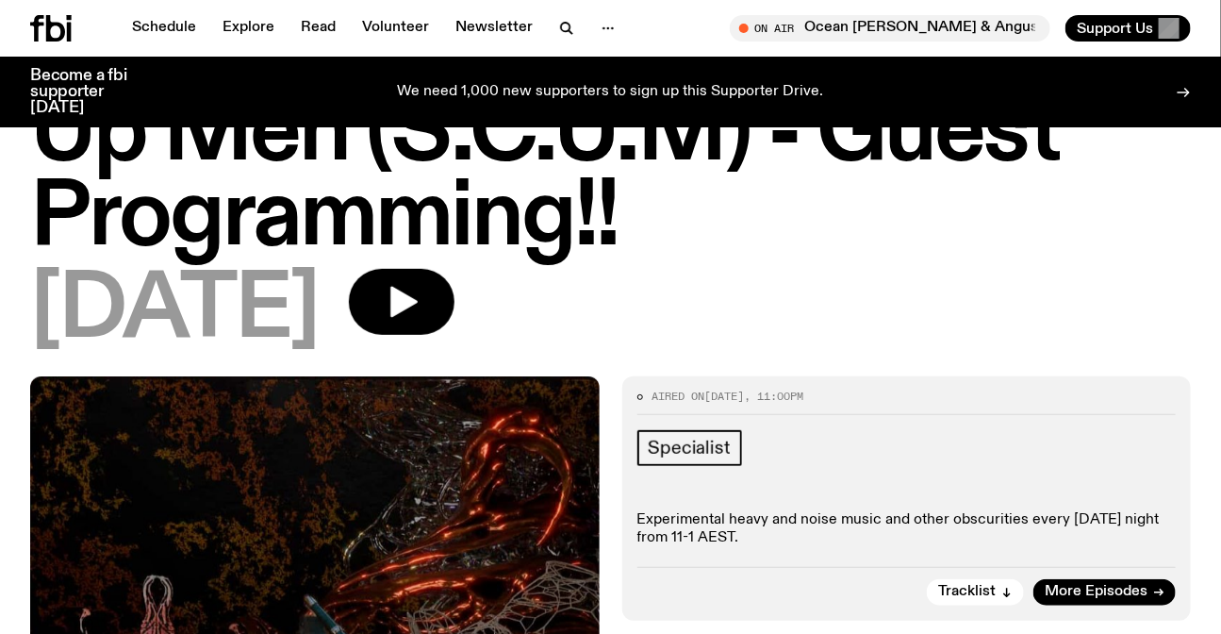
click at [29, 41] on div "Schedule Explore Read Volunteer Newsletter On Air Ocean Alley's Mitch & Angus x…" at bounding box center [610, 28] width 1221 height 57
click at [43, 37] on icon at bounding box center [50, 28] width 41 height 26
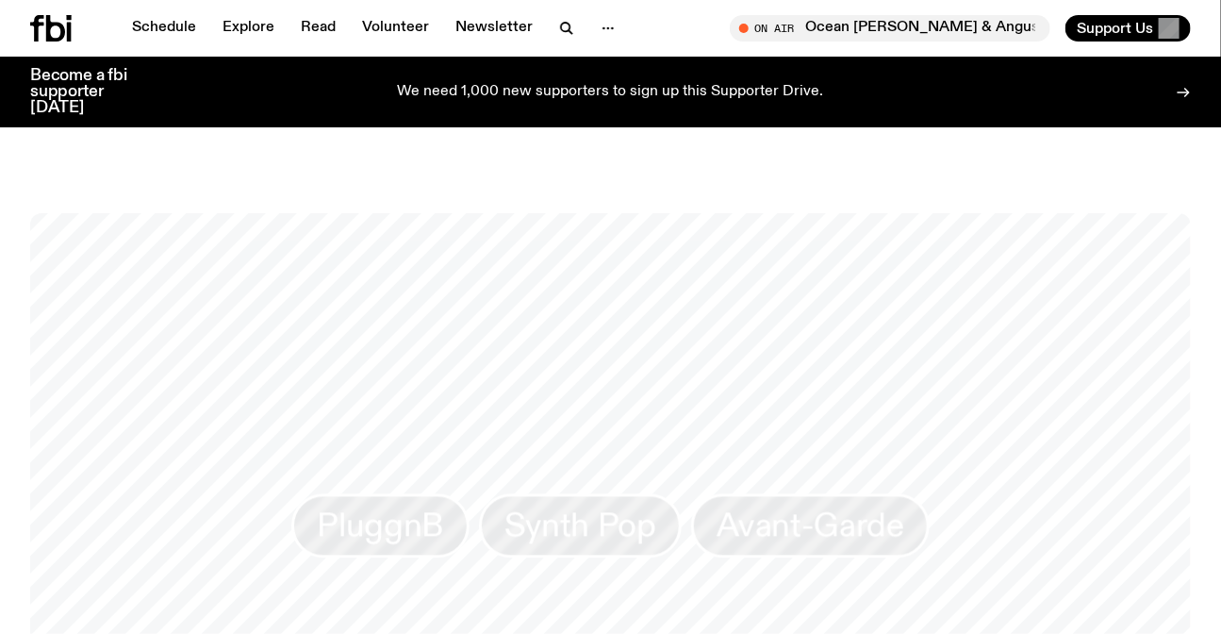
scroll to position [1357, 0]
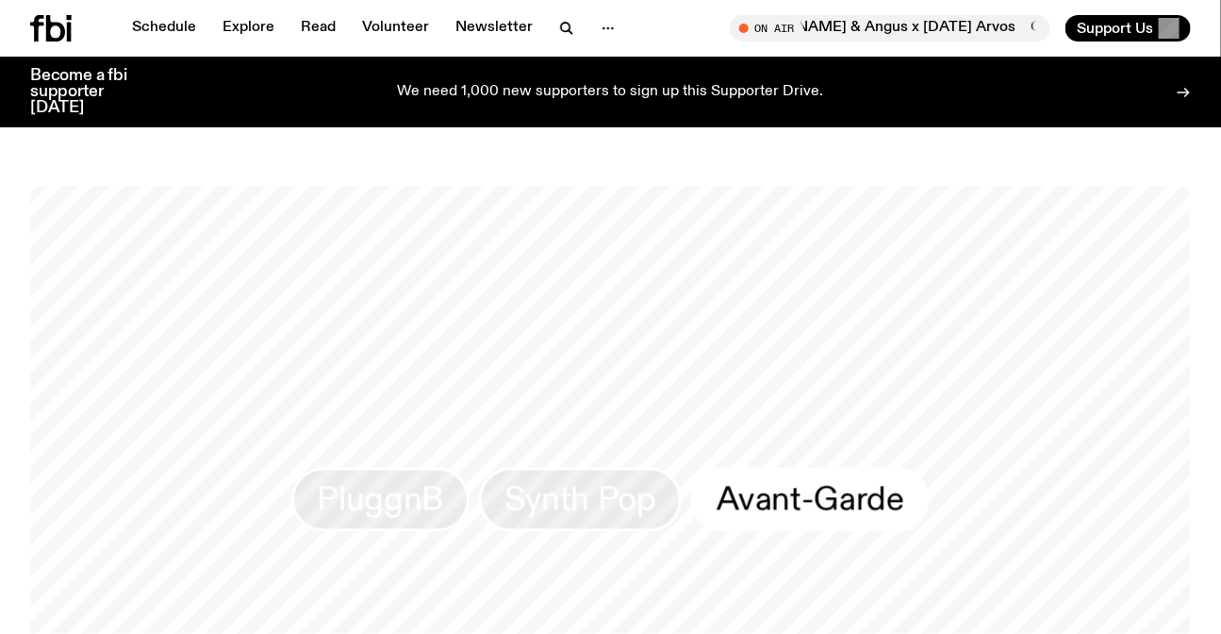
click at [828, 518] on link "Avant-Garde" at bounding box center [810, 499] width 239 height 64
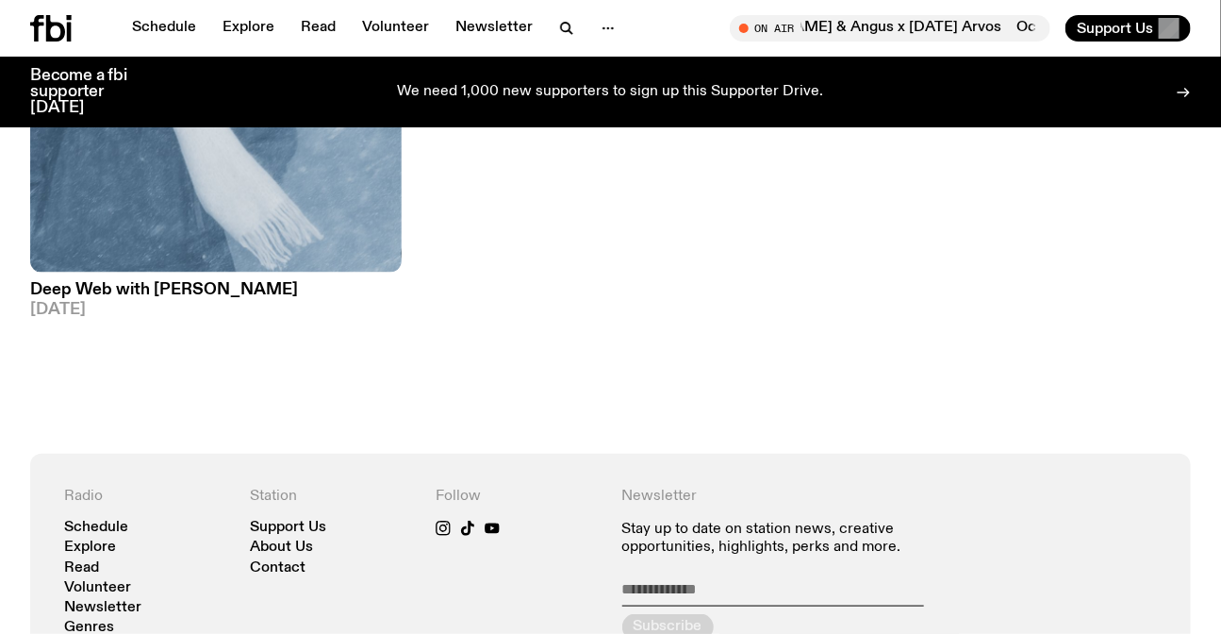
scroll to position [500, 0]
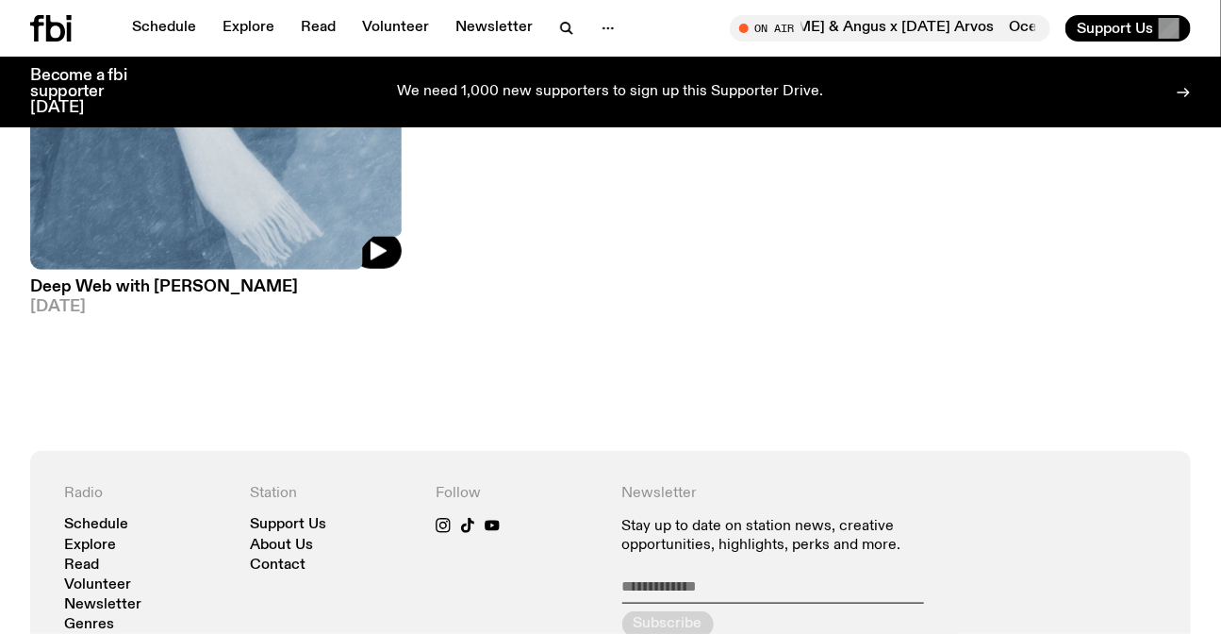
click at [252, 174] on img at bounding box center [216, 22] width 372 height 496
